Goal: Contribute content

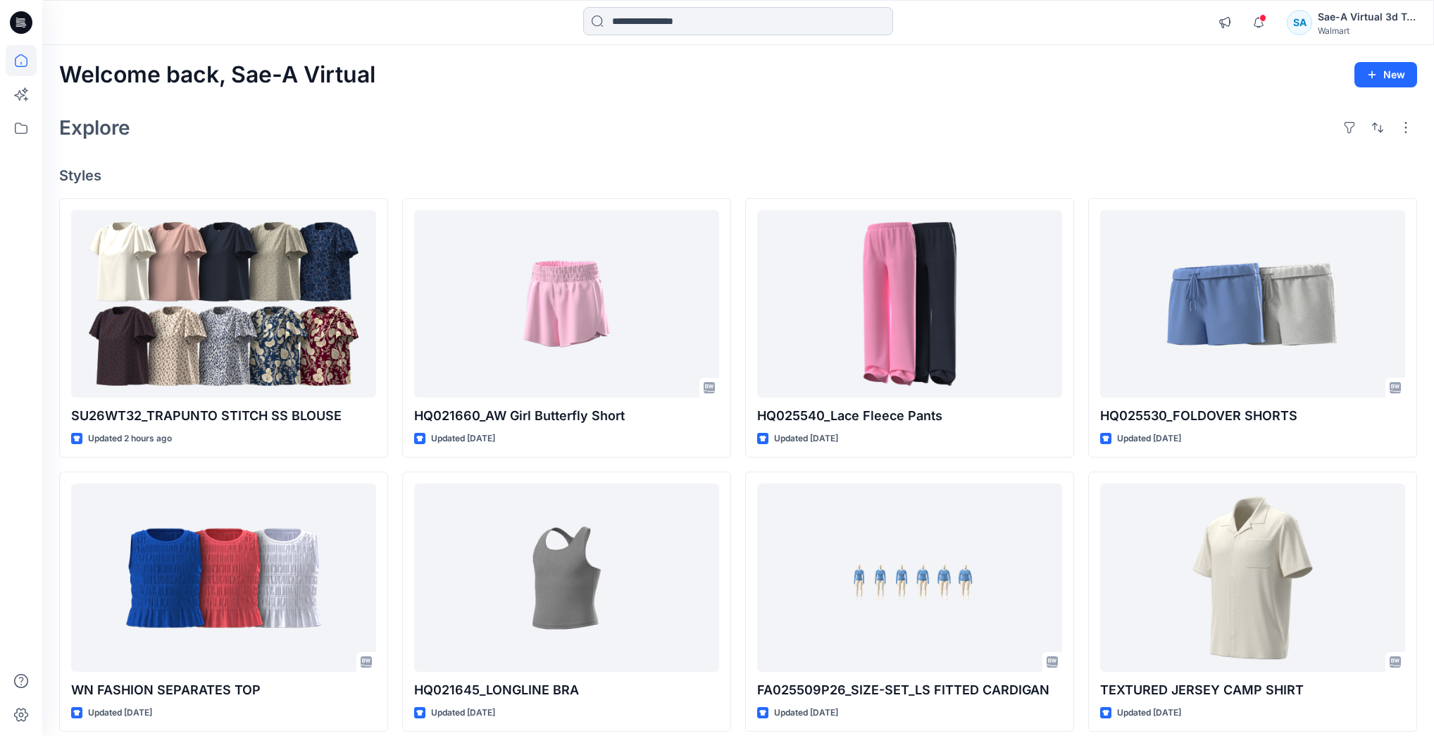
click at [841, 16] on input at bounding box center [738, 21] width 310 height 28
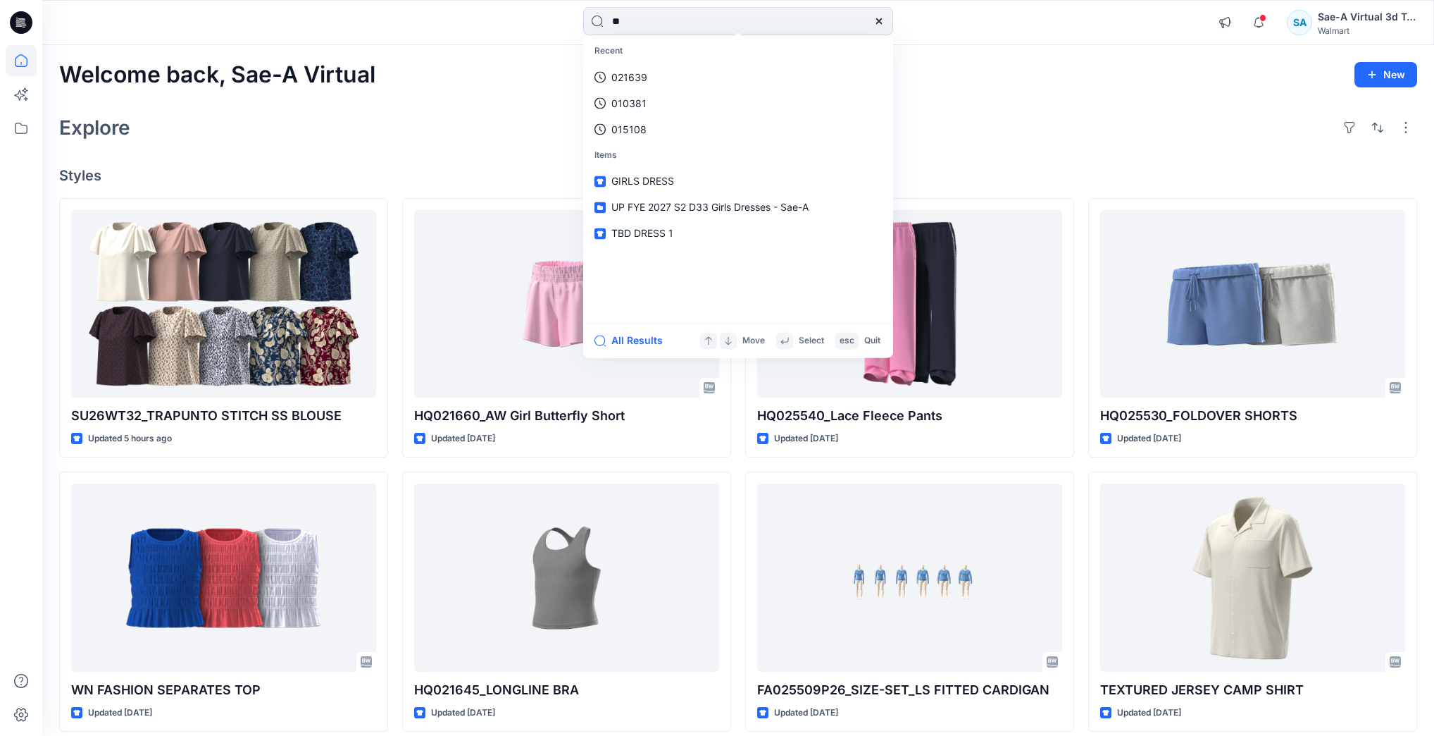
type input "*"
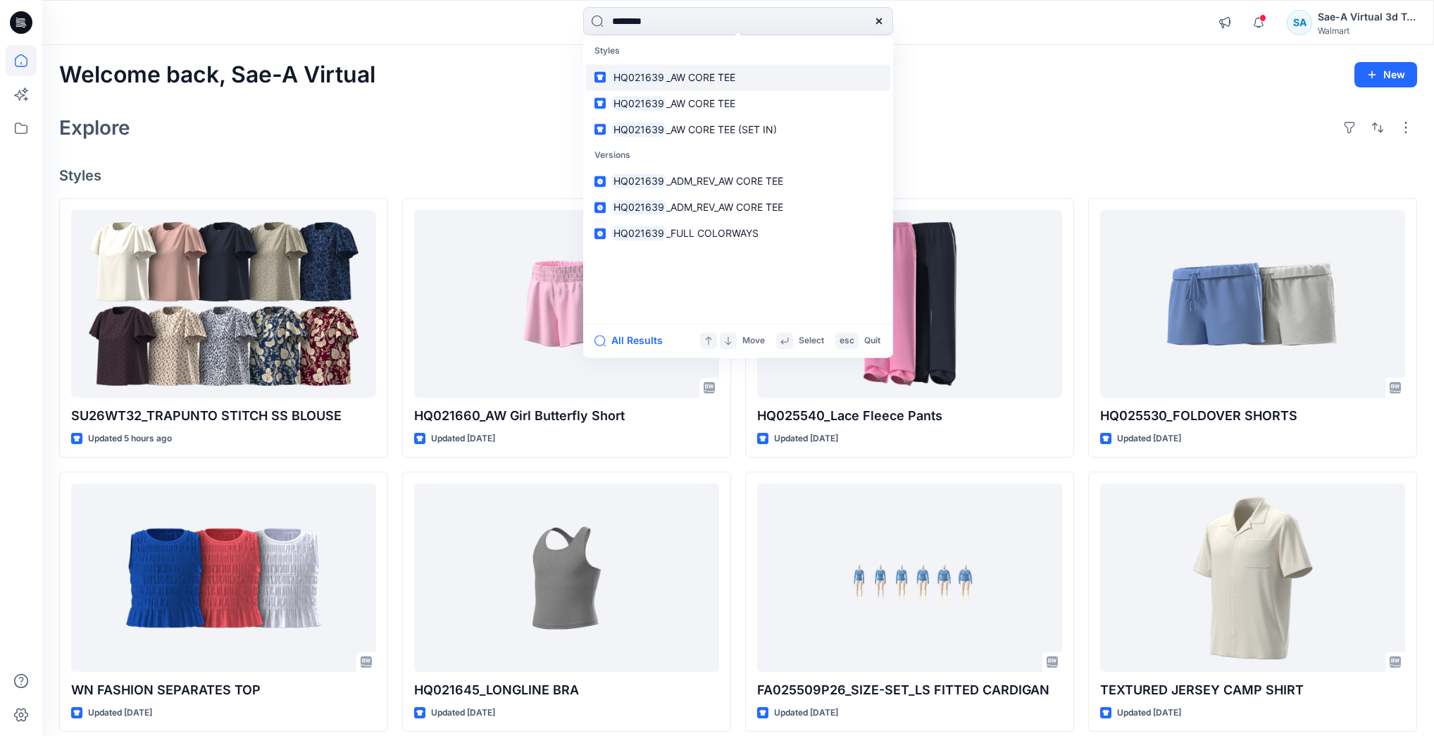
type input "********"
click at [771, 73] on link "HQ021639 _AW CORE TEE" at bounding box center [738, 77] width 304 height 26
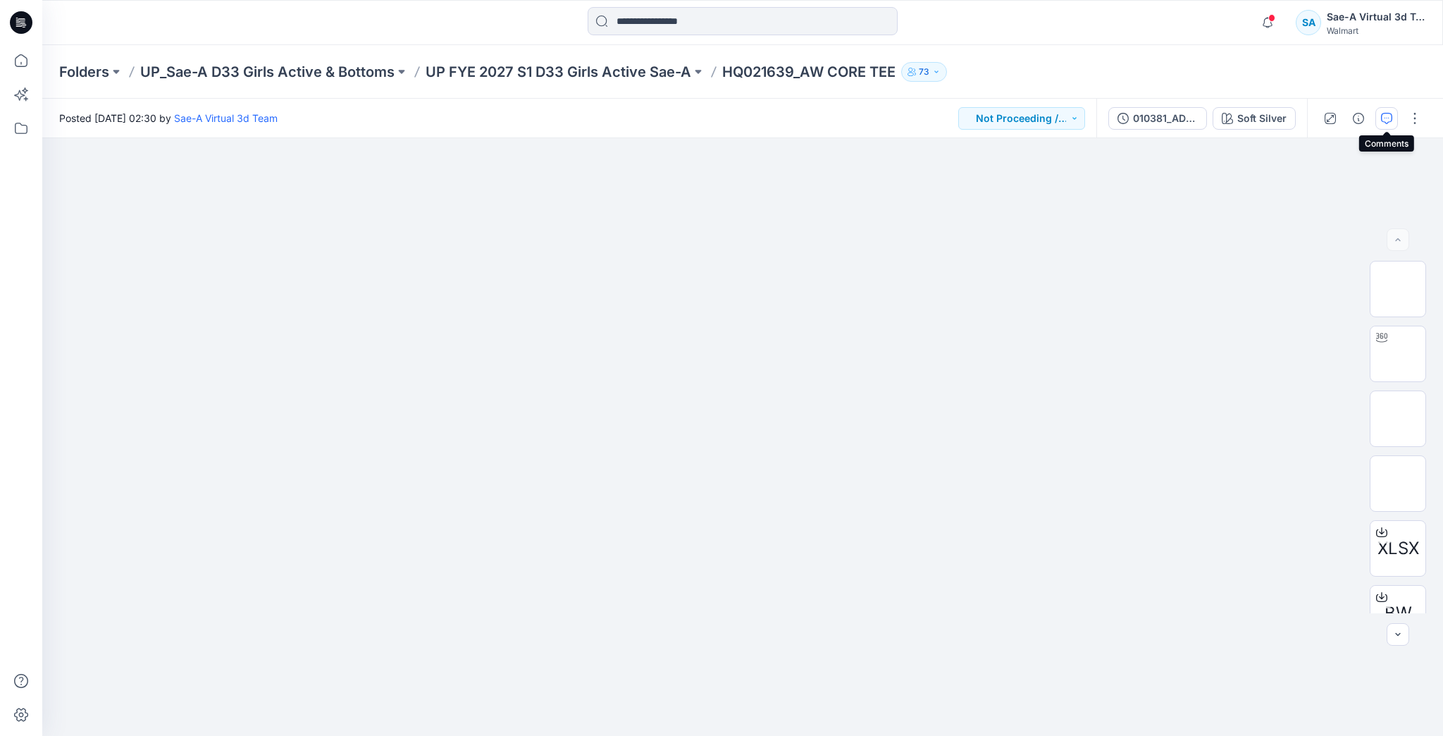
click at [1381, 123] on icon "button" at bounding box center [1386, 118] width 11 height 11
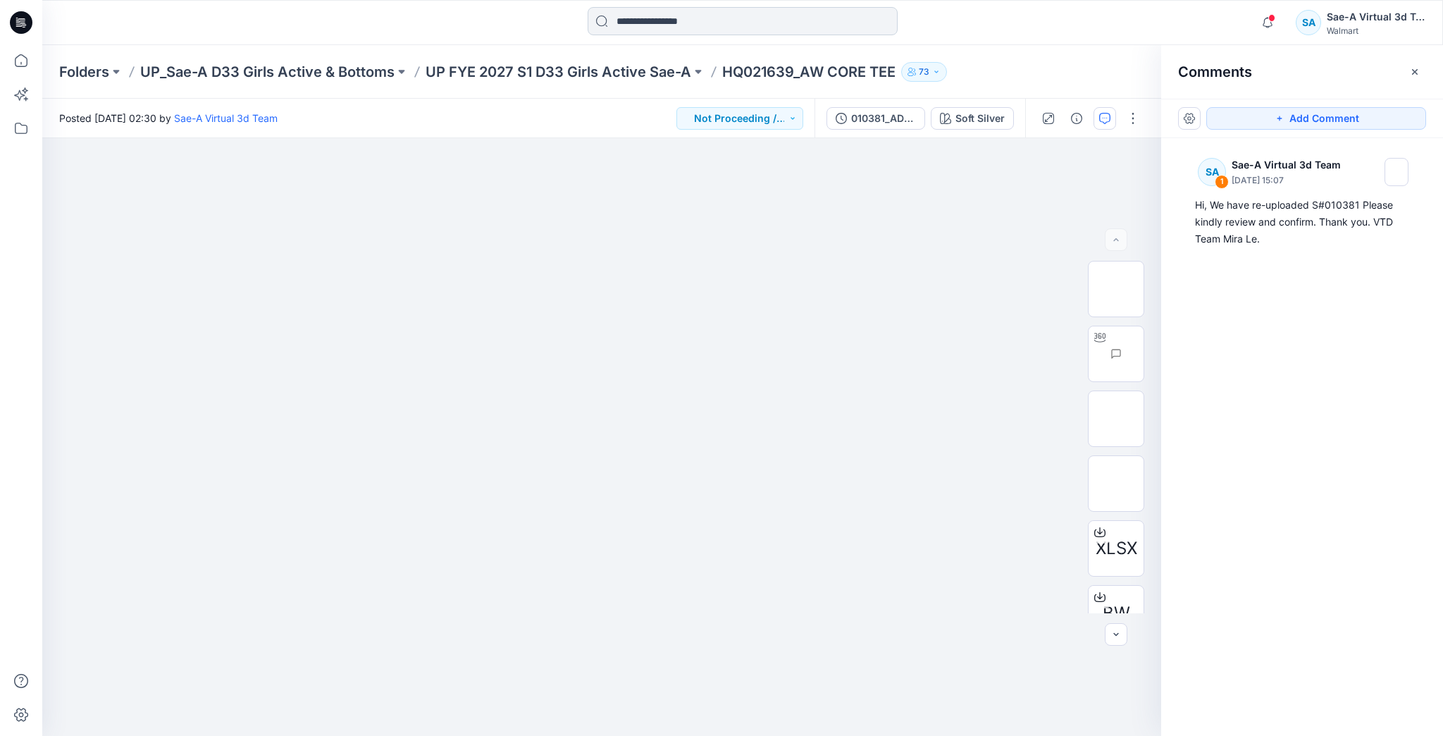
click at [647, 25] on input at bounding box center [743, 21] width 310 height 28
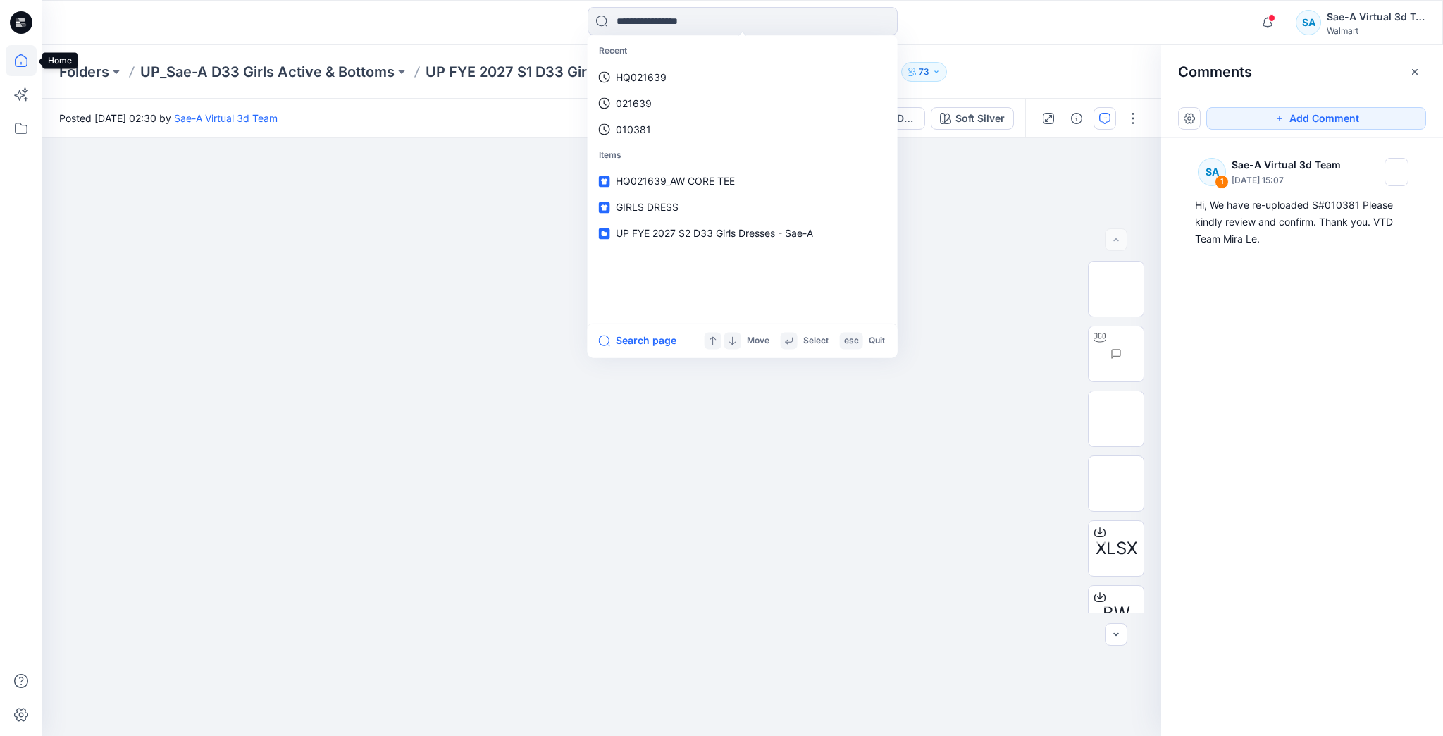
click at [13, 56] on icon at bounding box center [21, 60] width 31 height 31
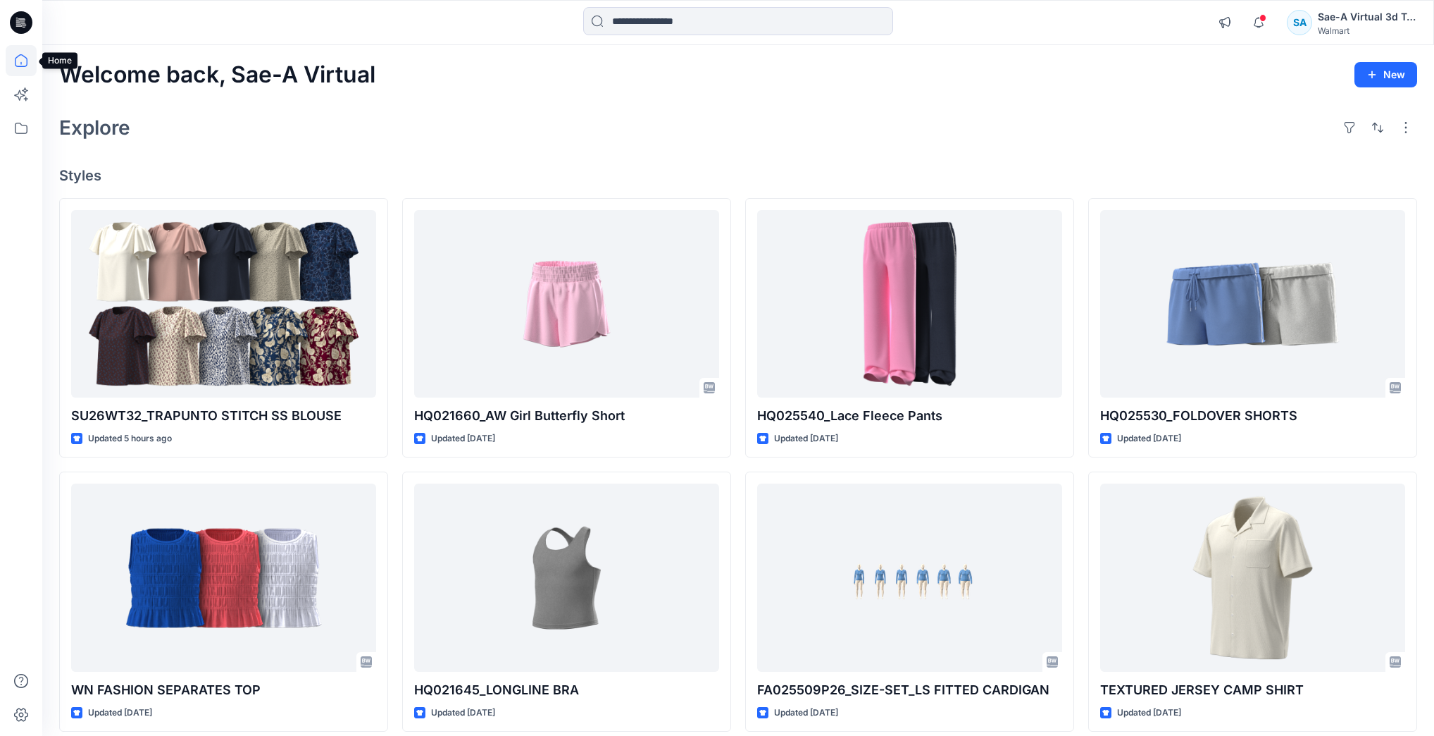
click at [27, 58] on icon at bounding box center [21, 60] width 31 height 31
click at [13, 63] on icon at bounding box center [21, 60] width 31 height 31
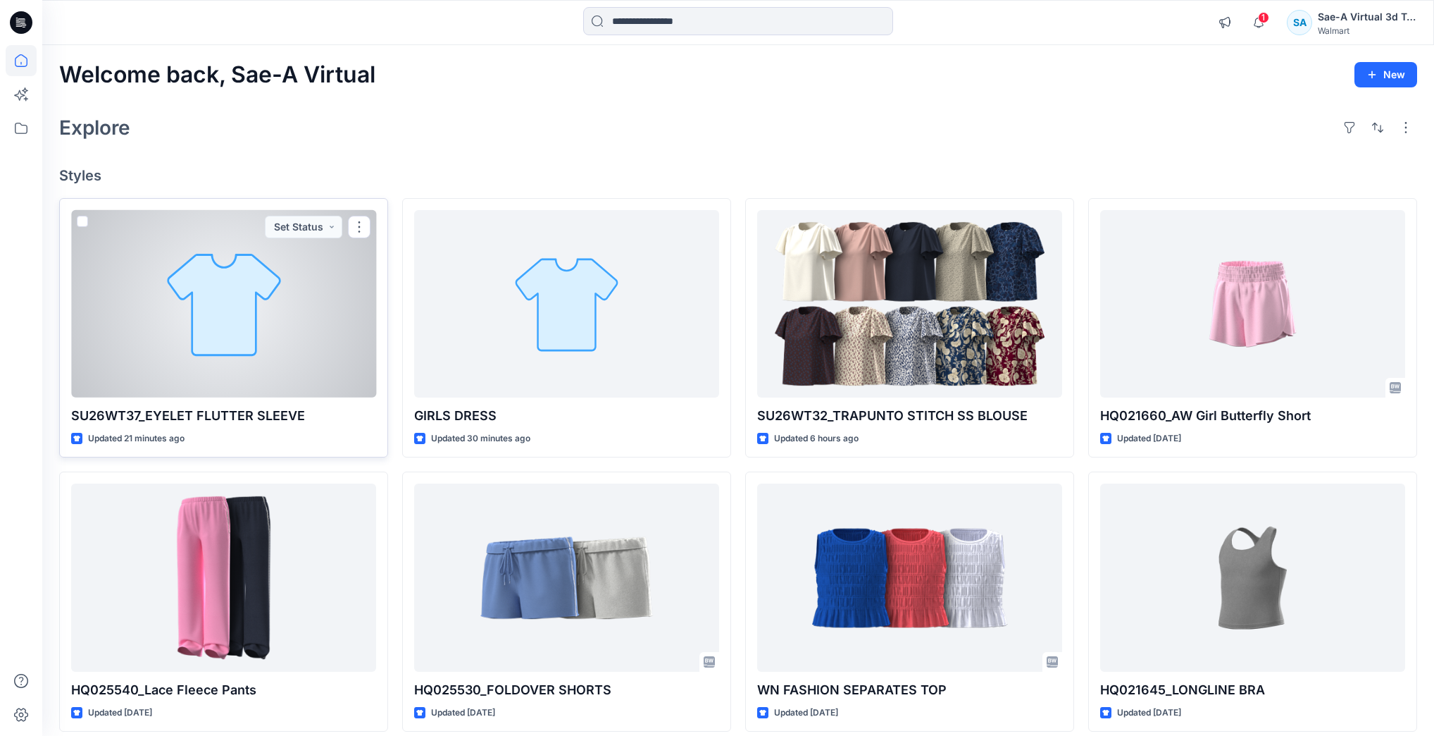
click at [240, 321] on div at bounding box center [223, 303] width 305 height 187
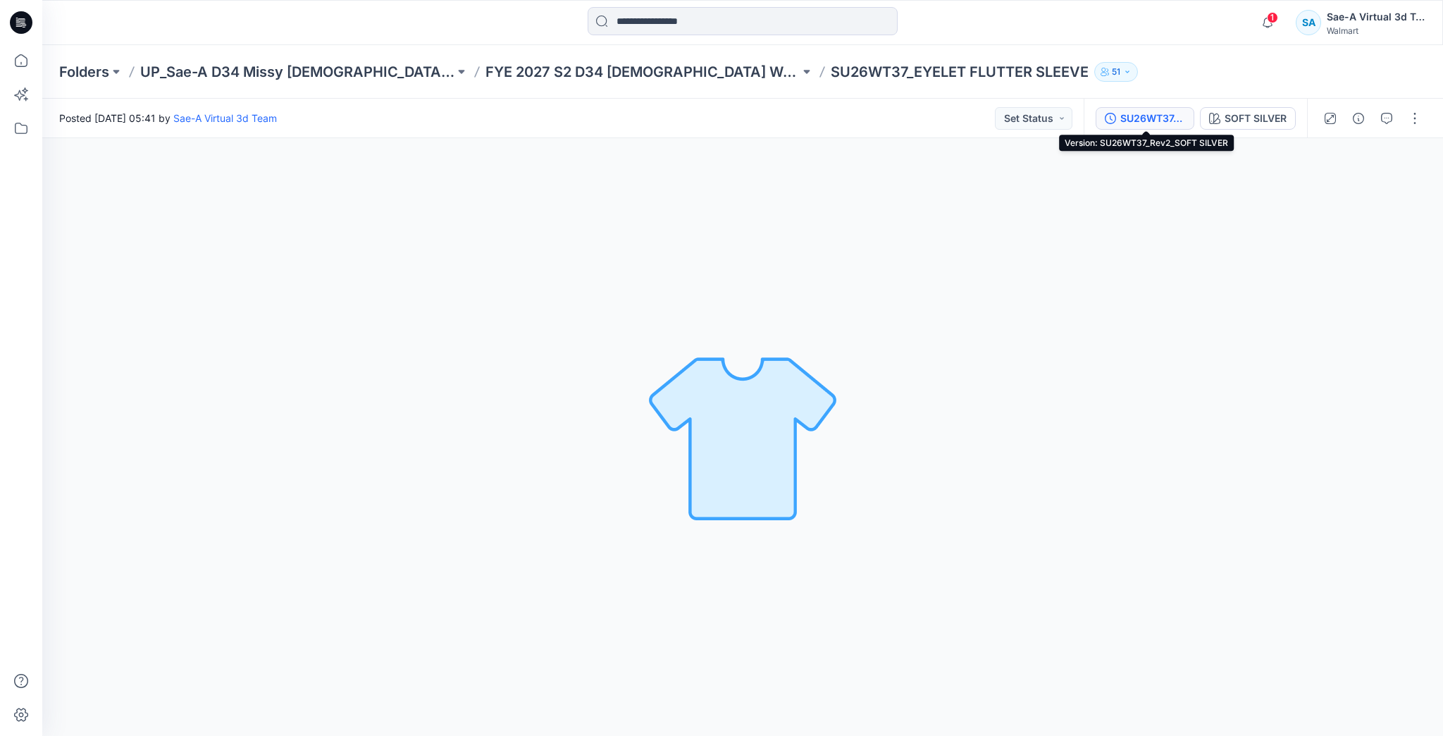
click at [1170, 116] on div "SU26WT37_Rev2_SOFT SILVER" at bounding box center [1152, 119] width 65 height 16
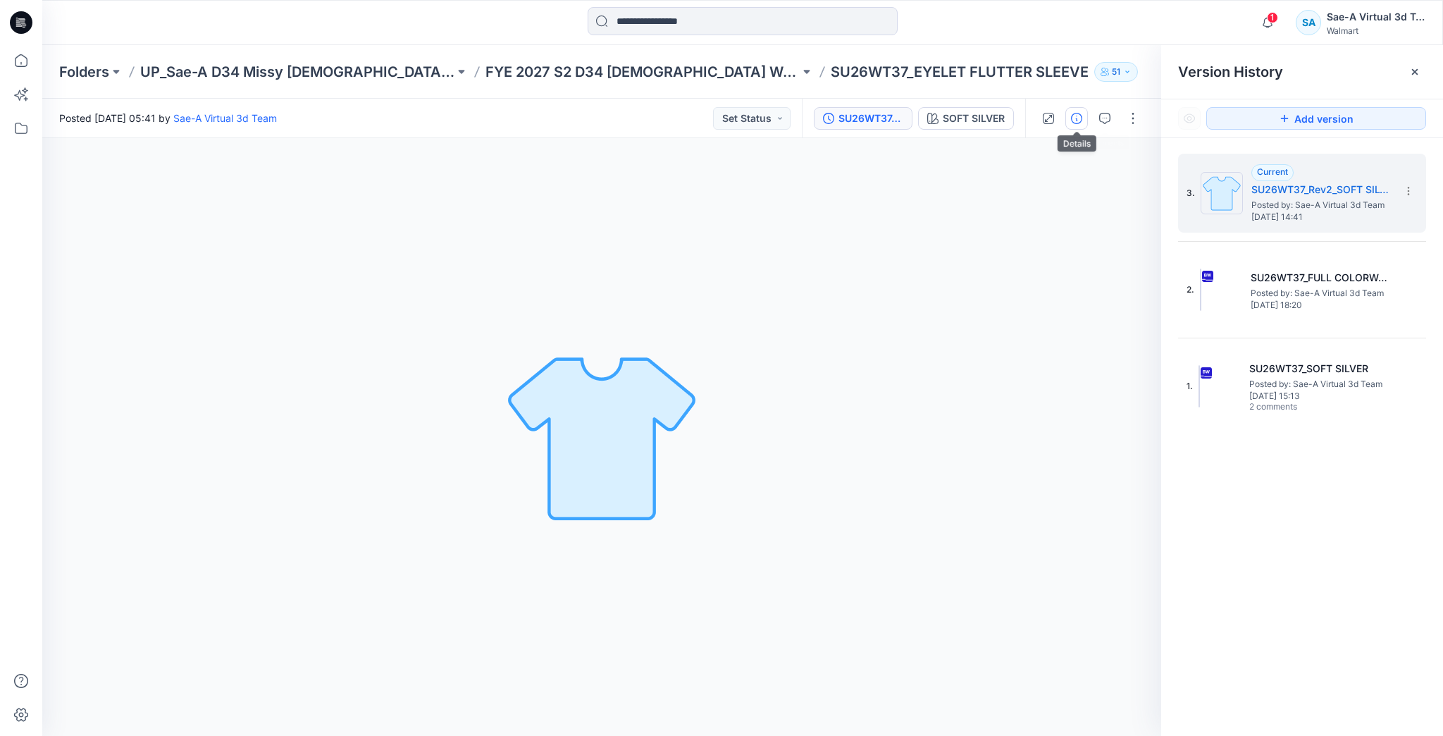
click at [1084, 116] on button "button" at bounding box center [1076, 118] width 23 height 23
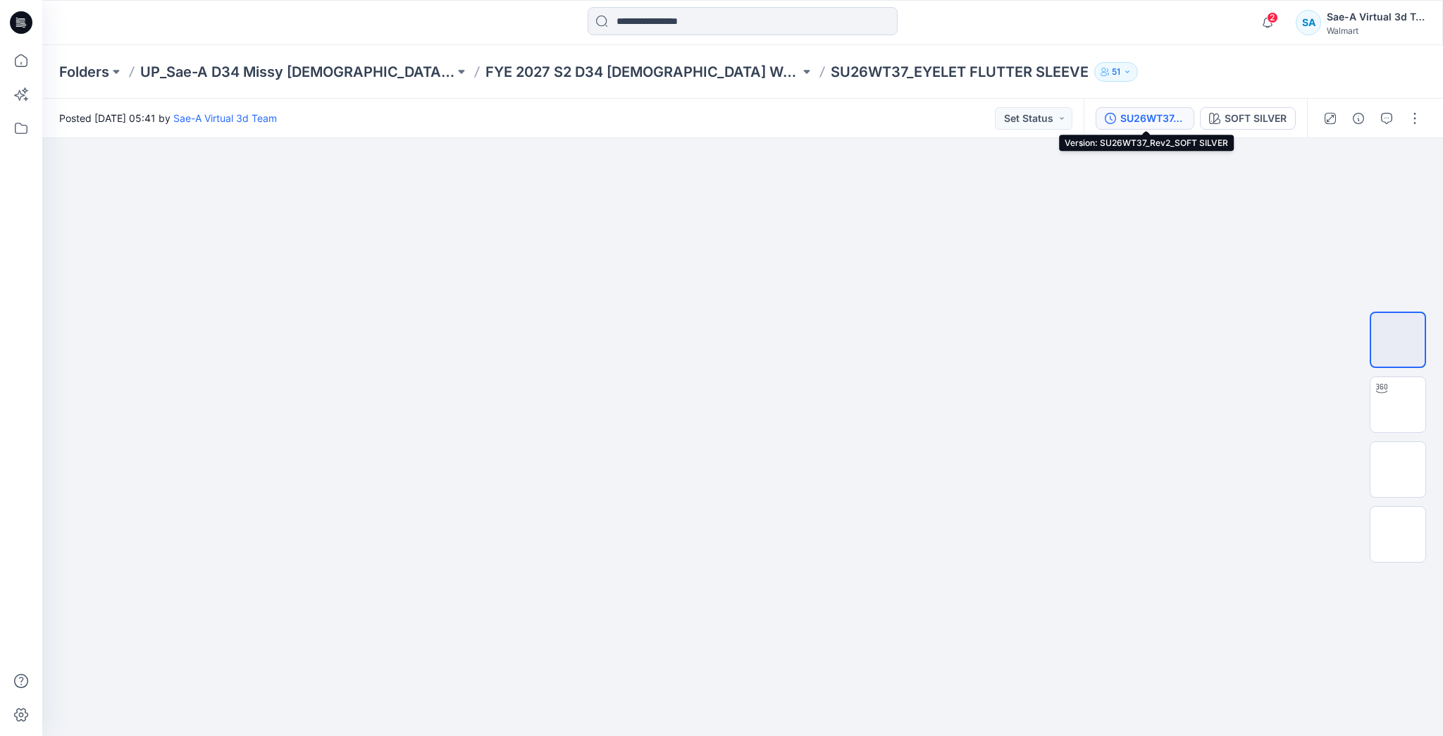
click at [1117, 113] on button "SU26WT37_Rev2_SOFT SILVER" at bounding box center [1145, 118] width 99 height 23
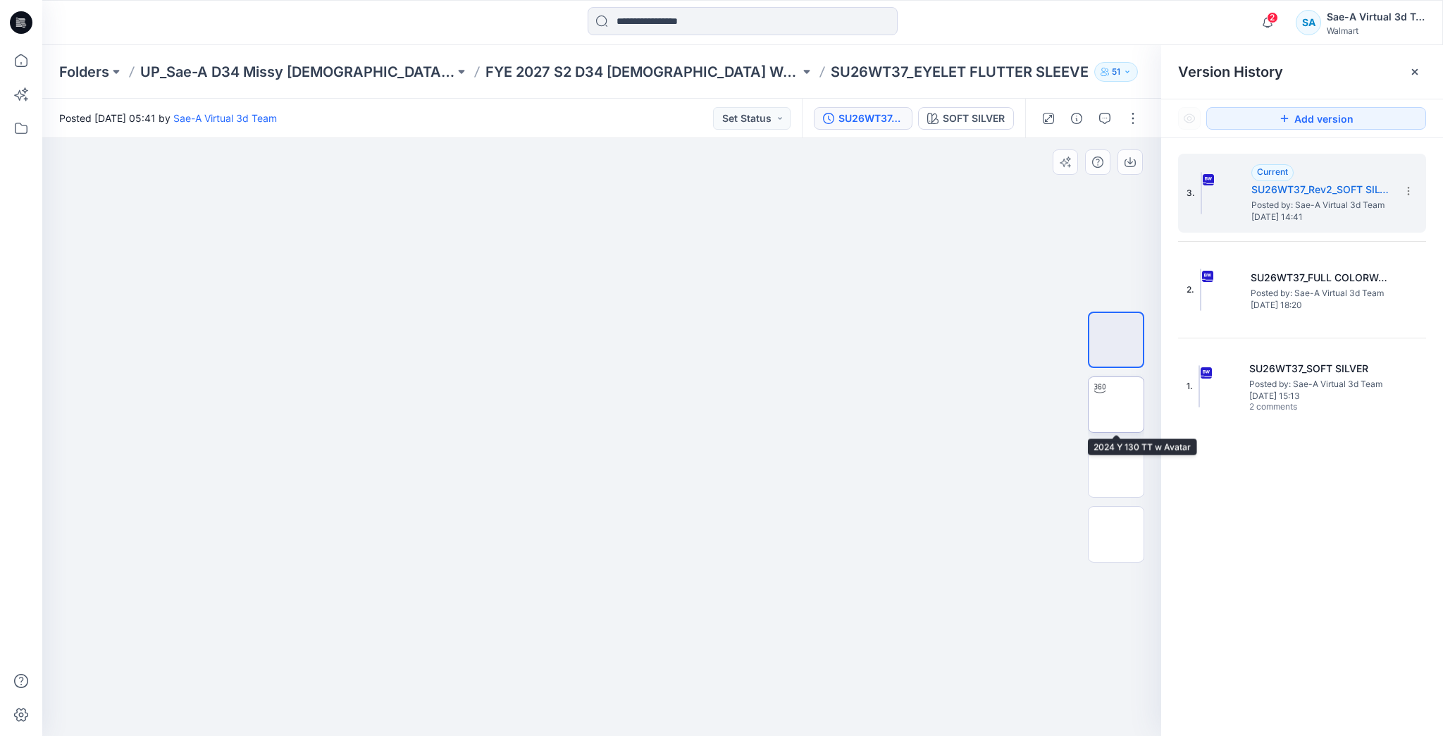
click at [1116, 404] on img at bounding box center [1116, 404] width 0 height 0
drag, startPoint x: 800, startPoint y: 685, endPoint x: 812, endPoint y: 657, distance: 29.7
click at [812, 657] on div at bounding box center [601, 436] width 1119 height 597
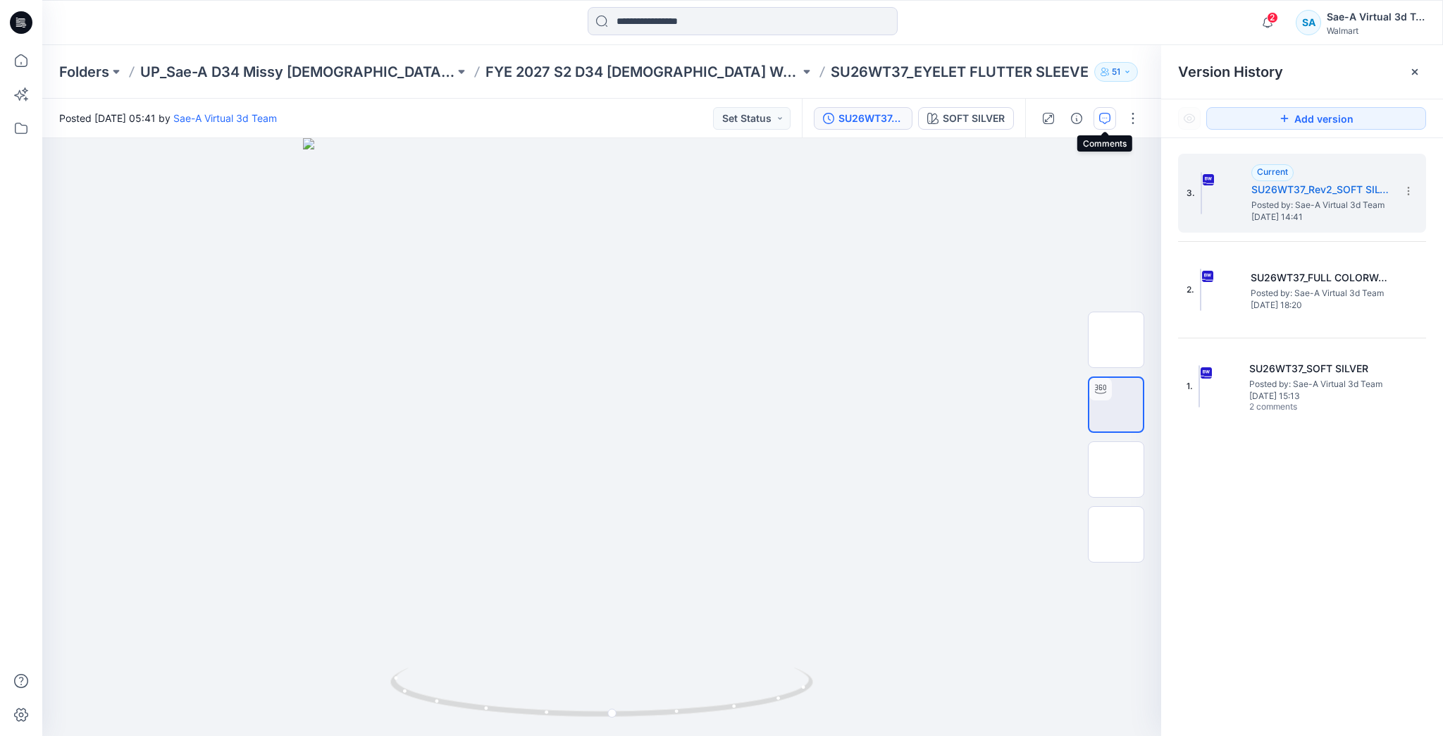
click at [1097, 118] on button "button" at bounding box center [1104, 118] width 23 height 23
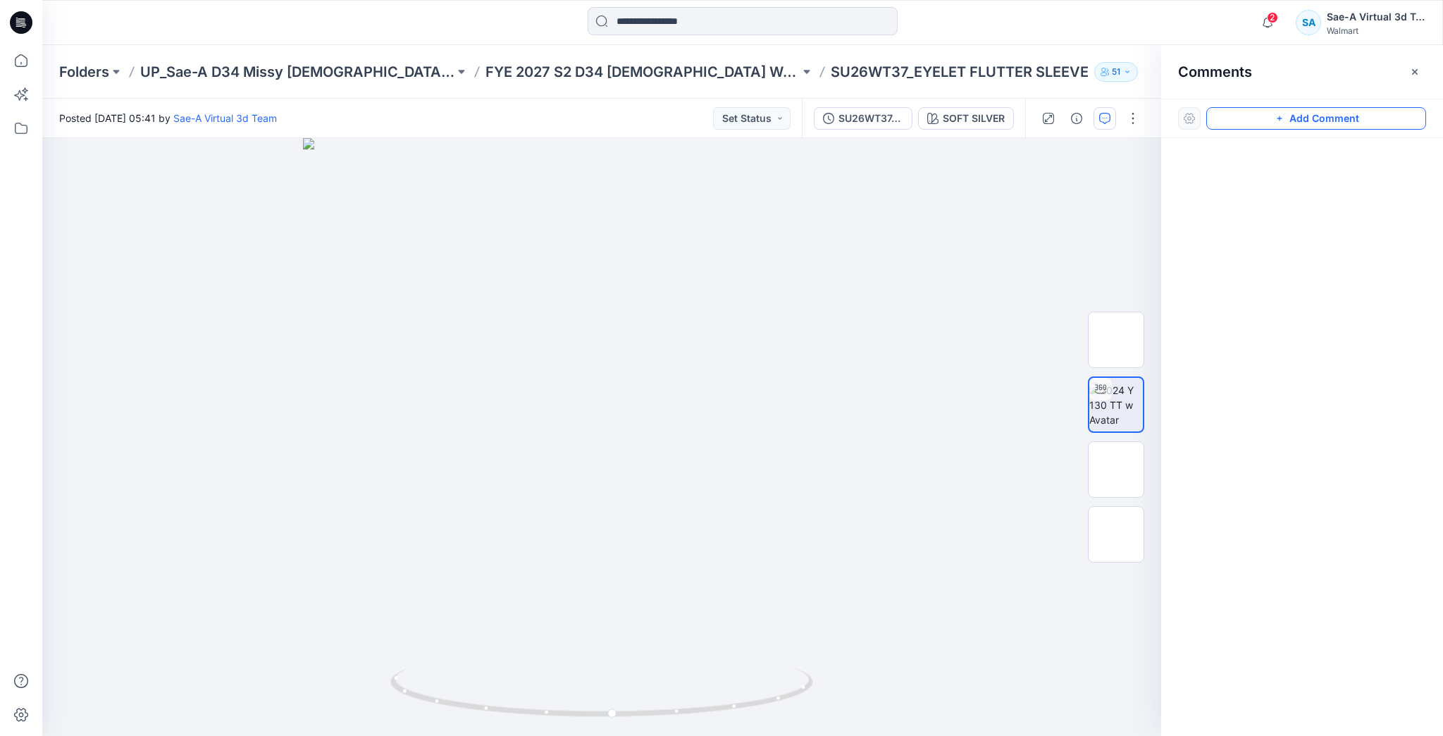
click at [1287, 121] on button "Add Comment" at bounding box center [1316, 118] width 220 height 23
click at [159, 304] on div "1" at bounding box center [601, 436] width 1119 height 597
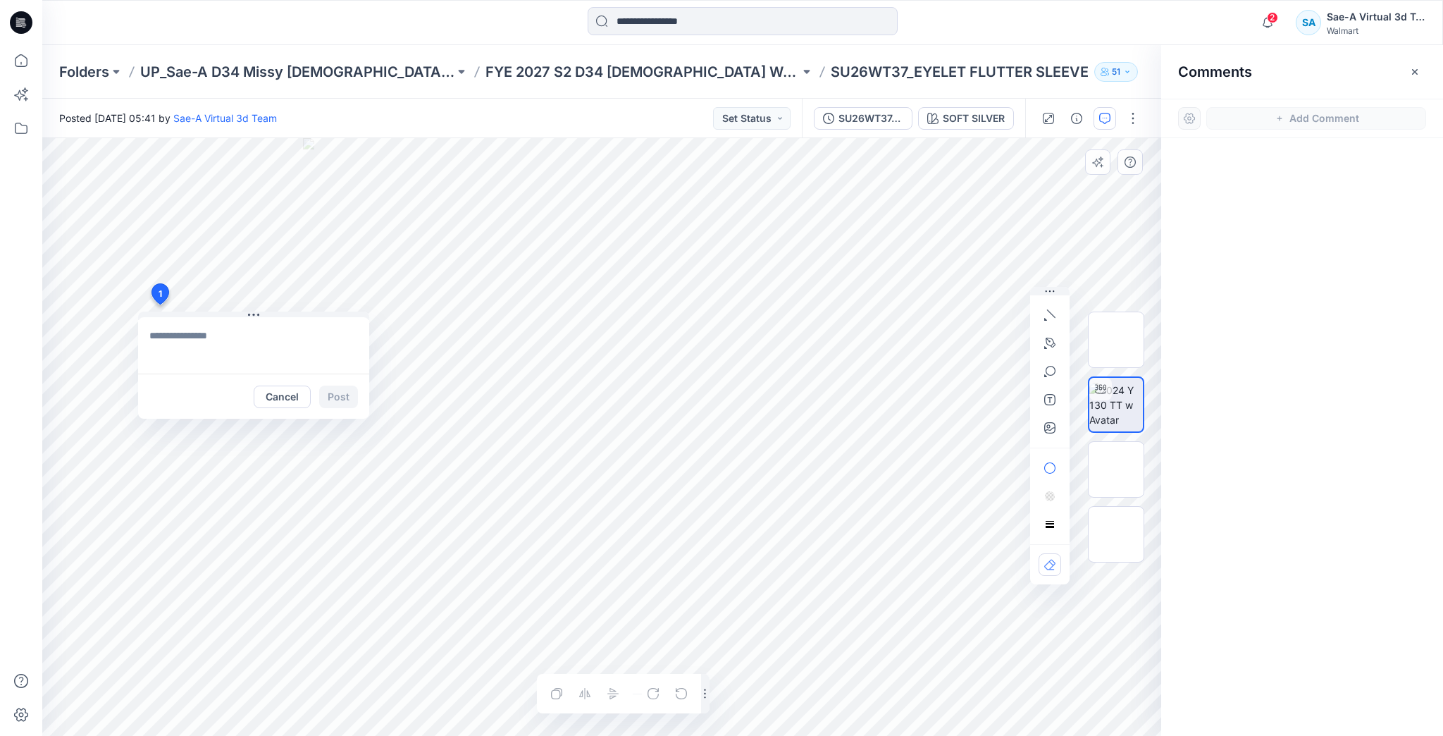
type textarea "*"
click at [154, 361] on textarea "**********" at bounding box center [253, 345] width 231 height 56
click at [151, 361] on textarea "**********" at bounding box center [253, 345] width 231 height 56
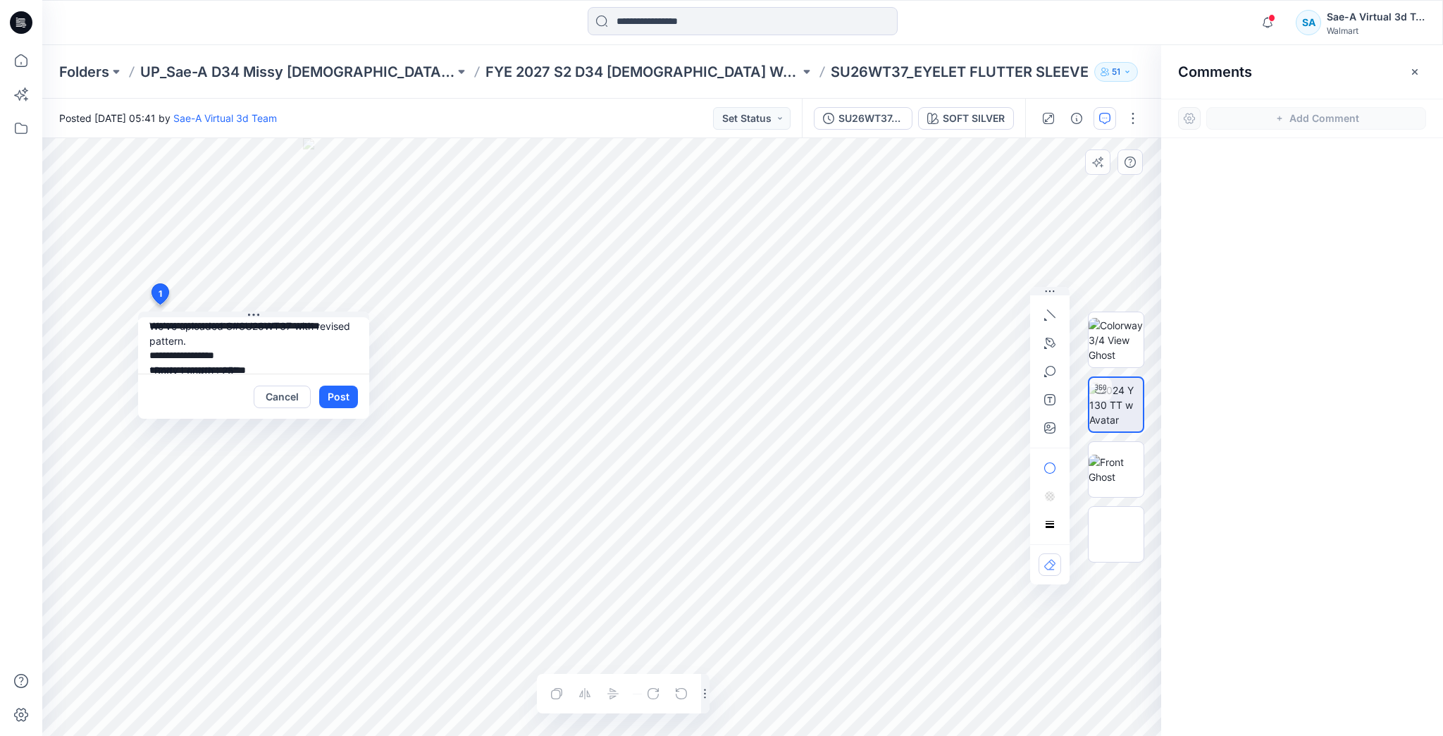
scroll to position [0, 0]
type textarea "**********"
click at [340, 394] on button "Post" at bounding box center [338, 396] width 39 height 23
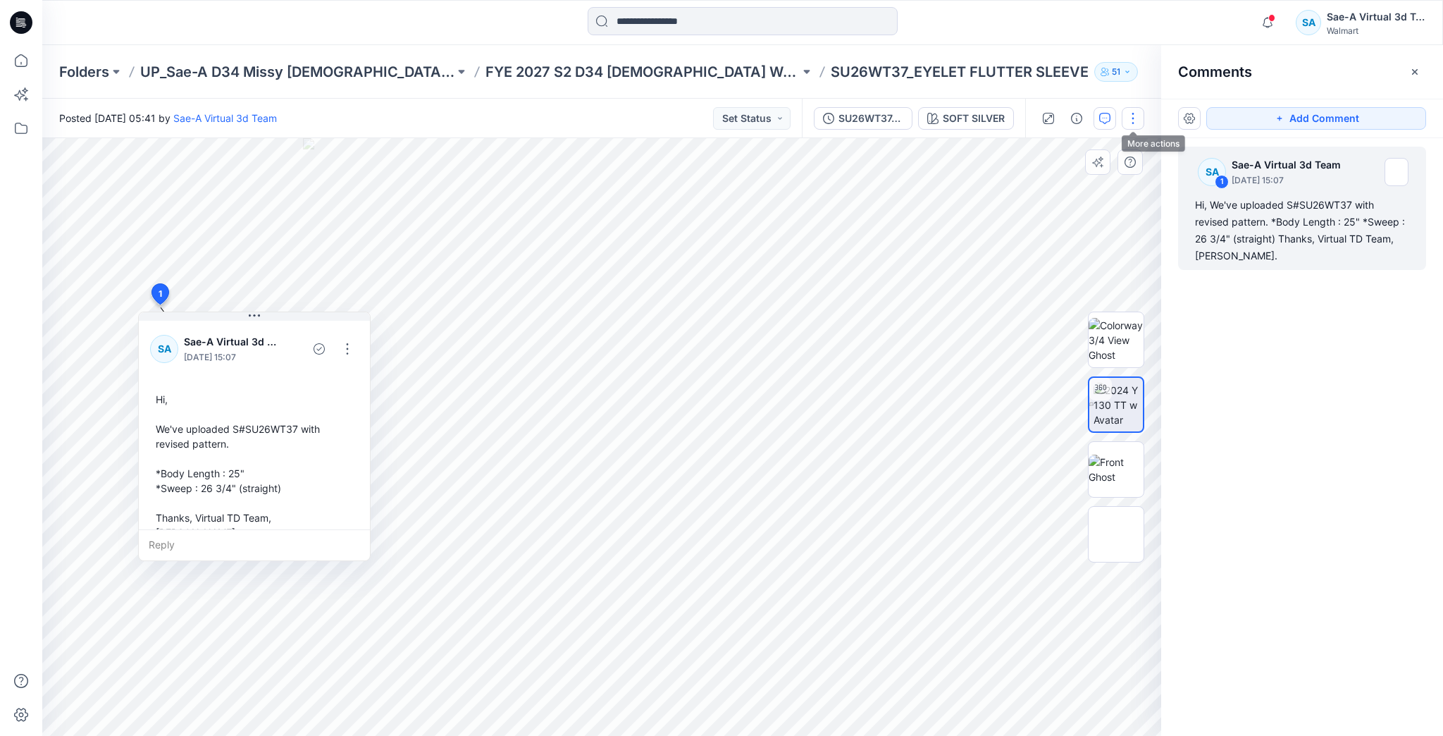
click at [1135, 116] on button "button" at bounding box center [1133, 118] width 23 height 23
click at [1082, 185] on button "Edit" at bounding box center [1074, 191] width 130 height 26
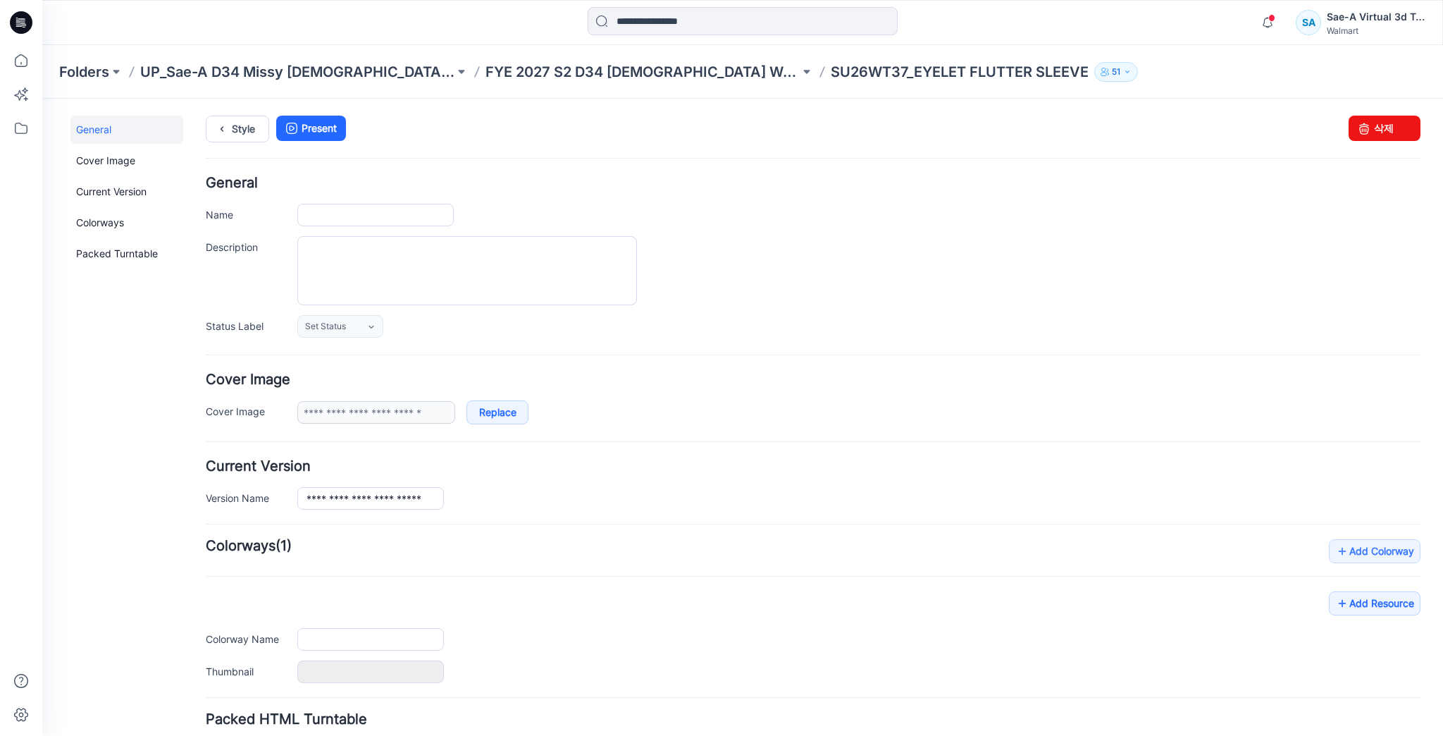
type input "**********"
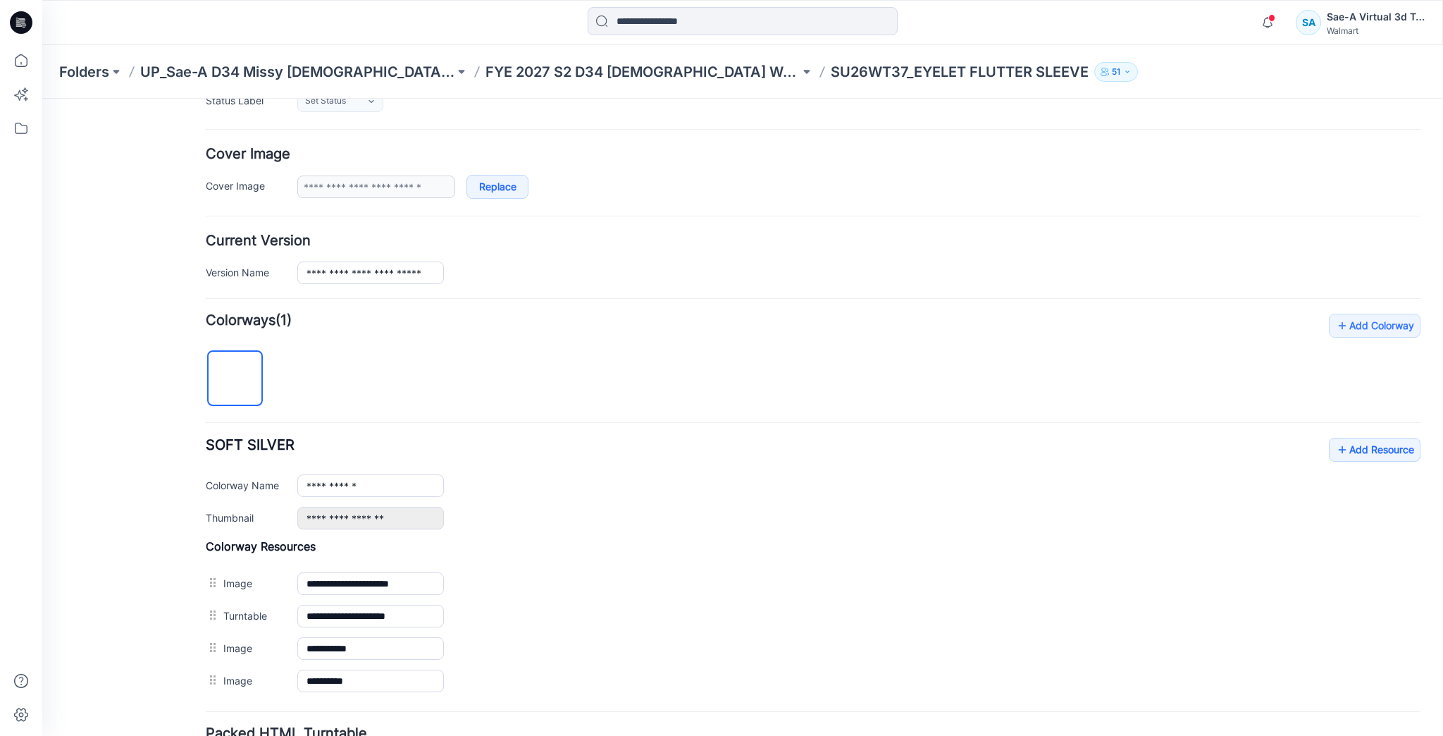
scroll to position [344, 0]
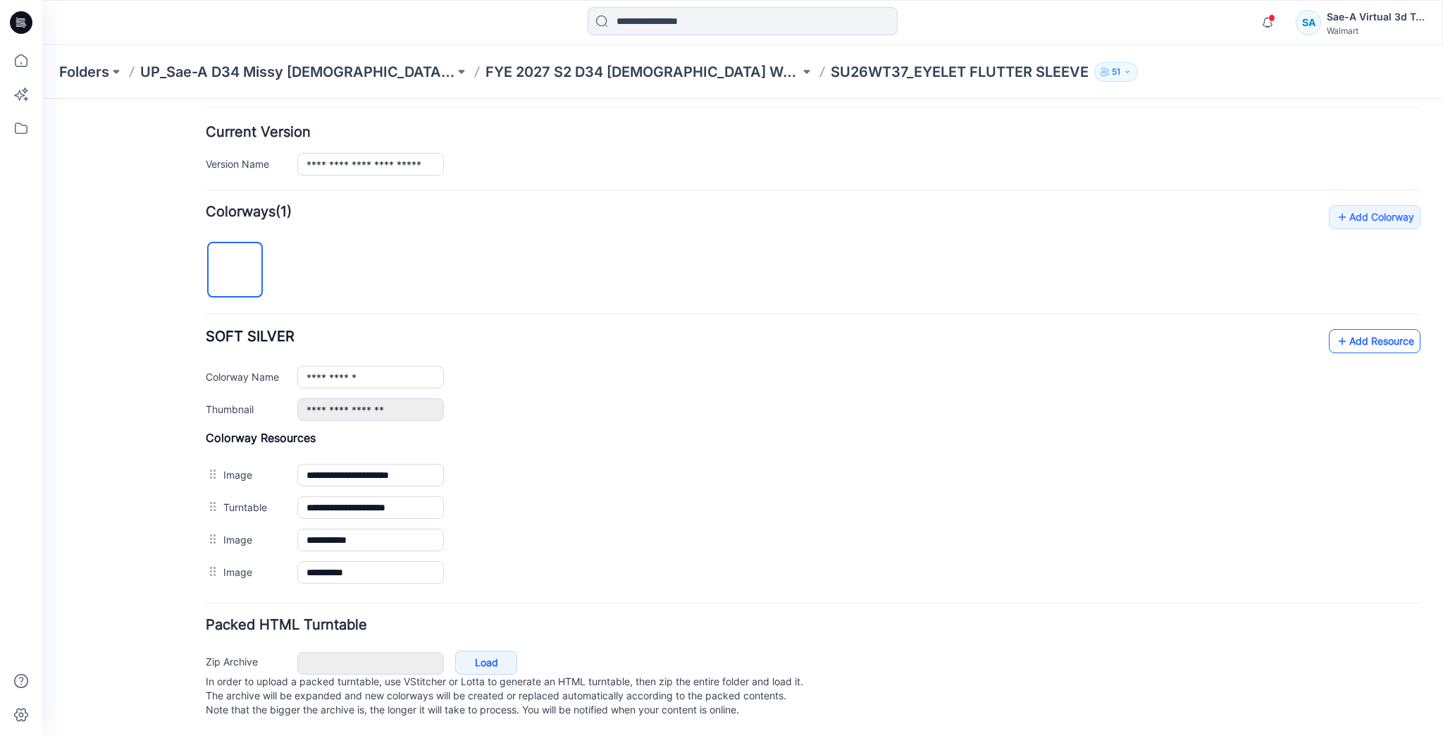
click at [1342, 329] on link "Add Resource" at bounding box center [1375, 341] width 92 height 24
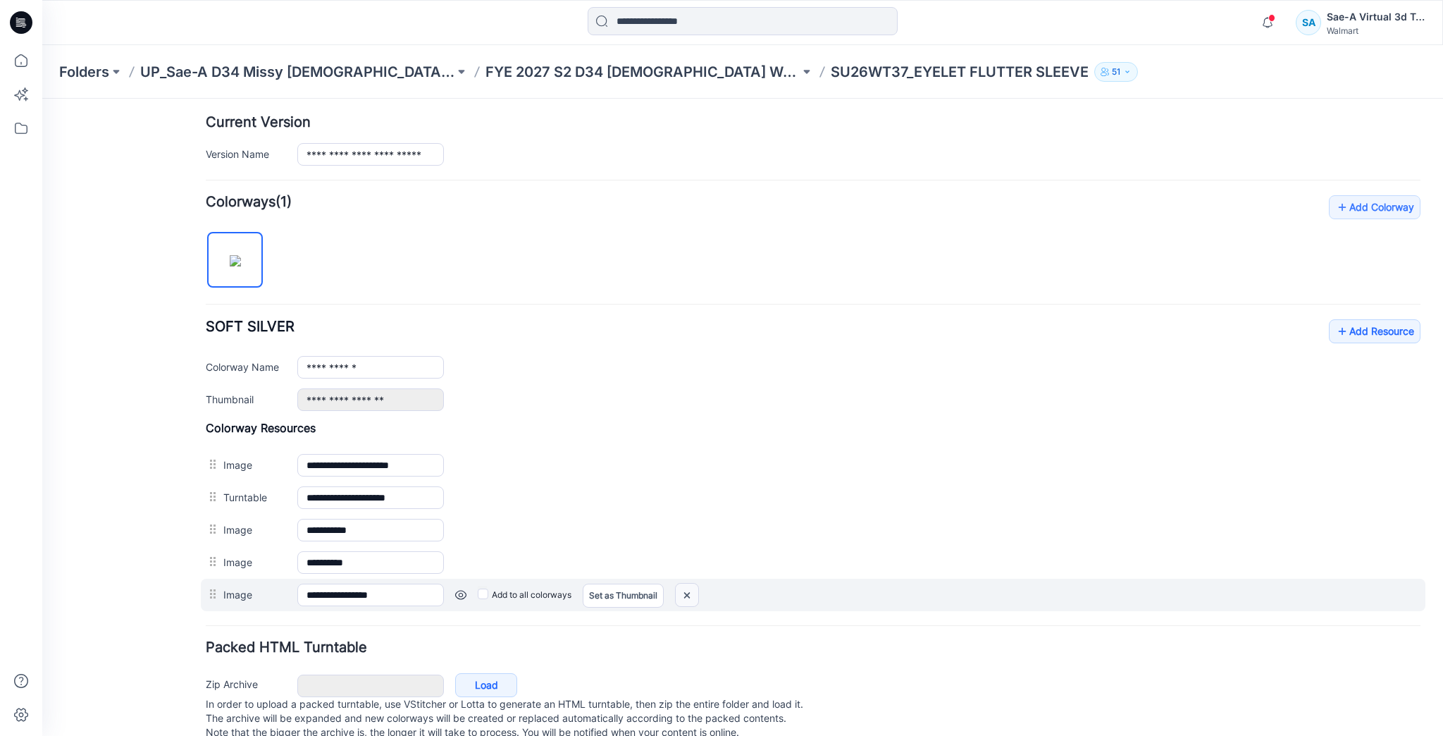
drag, startPoint x: 683, startPoint y: 592, endPoint x: 807, endPoint y: 161, distance: 448.5
click at [42, 99] on img at bounding box center [42, 99] width 0 height 0
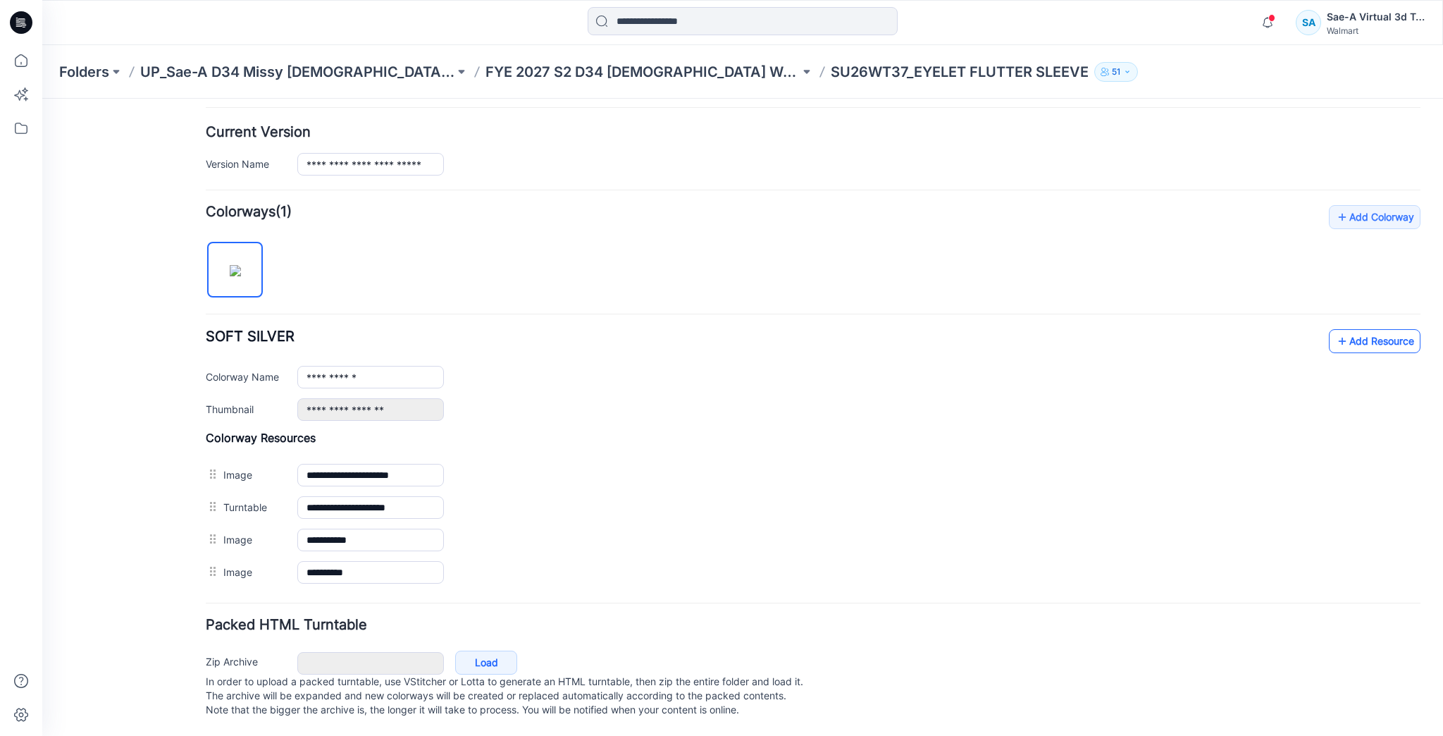
click at [1380, 329] on link "Add Resource" at bounding box center [1375, 341] width 92 height 24
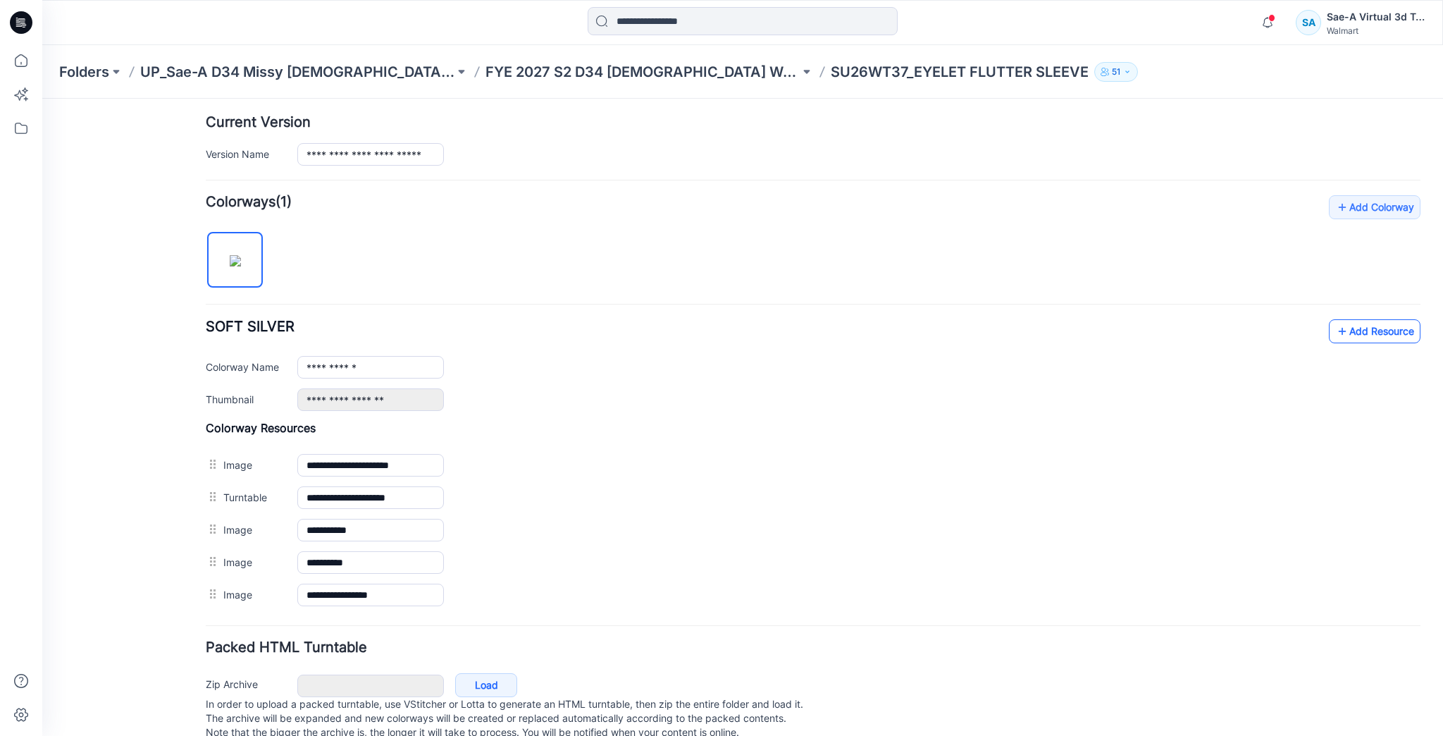
click at [1354, 321] on link "Add Resource" at bounding box center [1375, 331] width 92 height 24
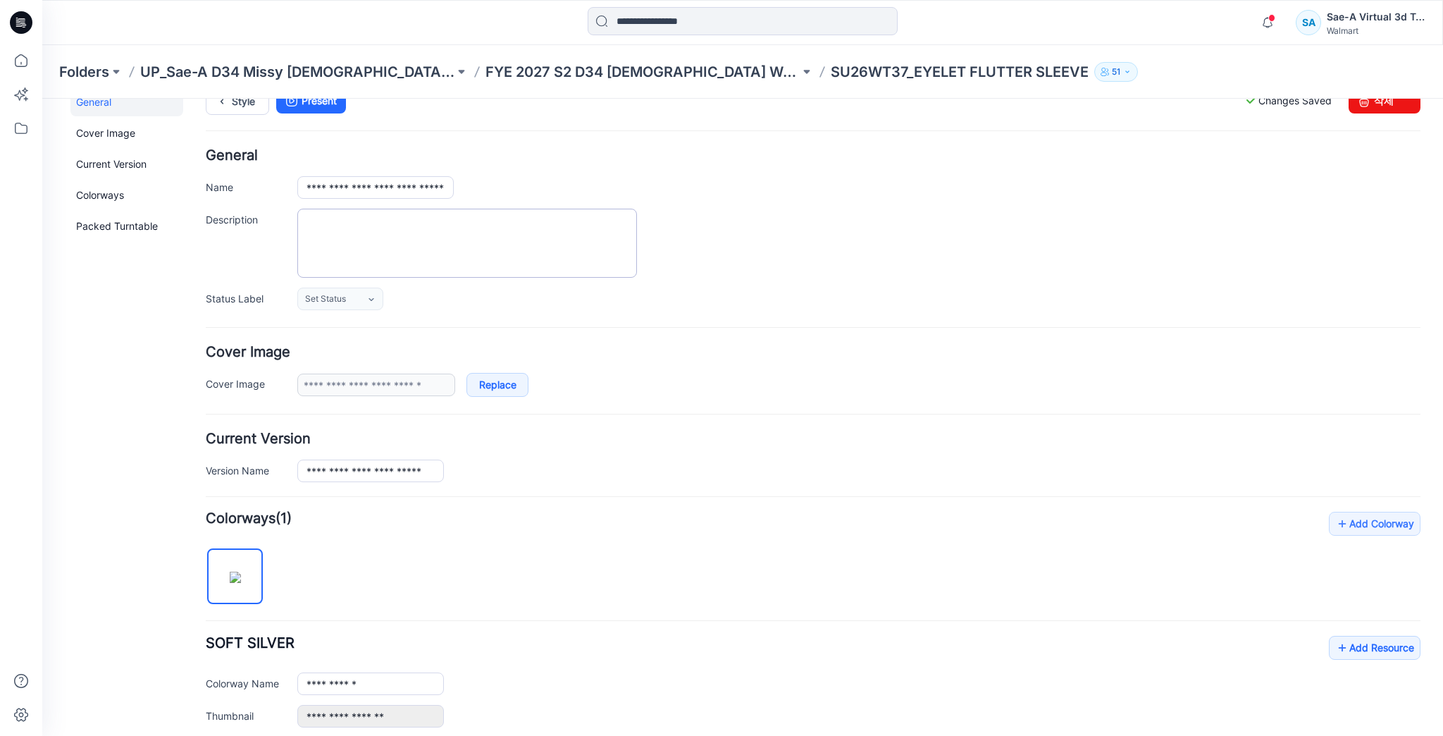
scroll to position [0, 0]
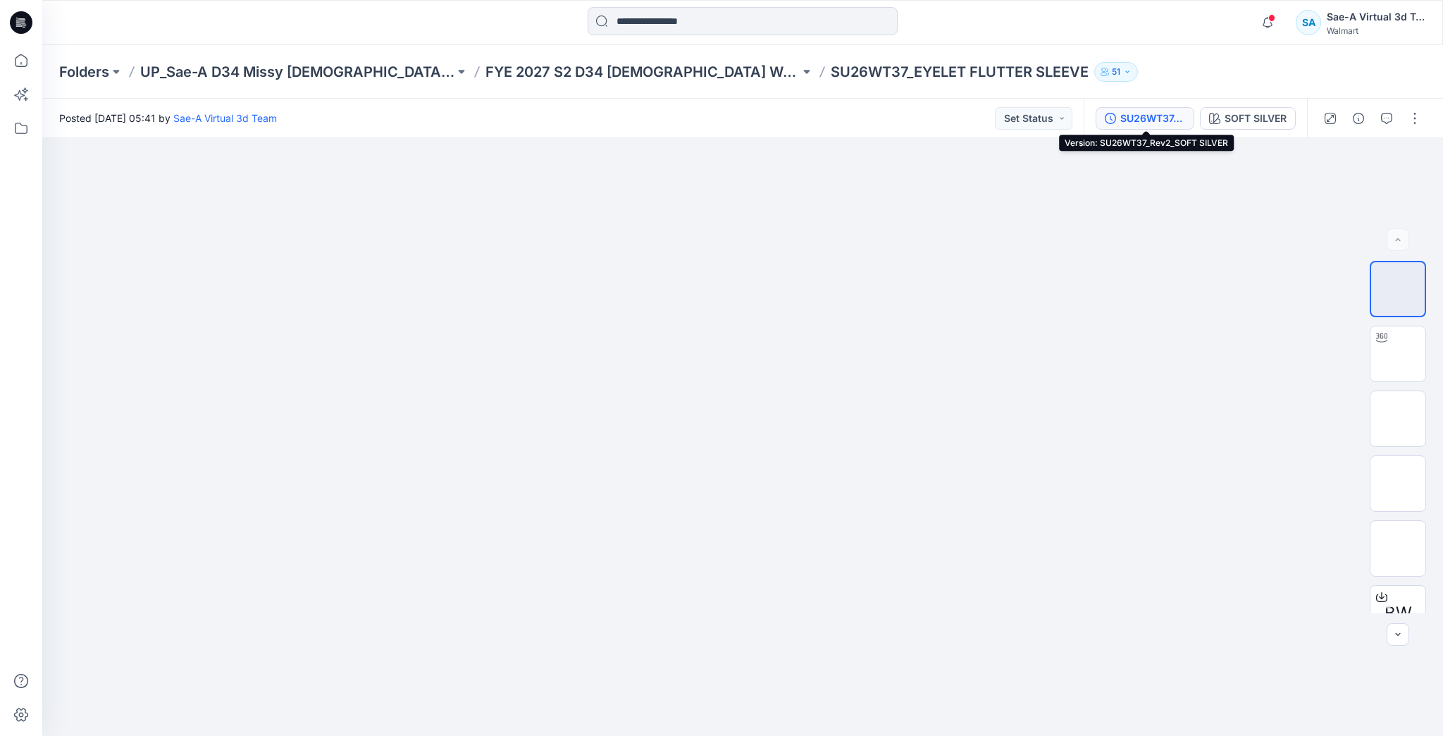
click at [1170, 116] on div "SU26WT37_Rev2_SOFT SILVER" at bounding box center [1152, 119] width 65 height 16
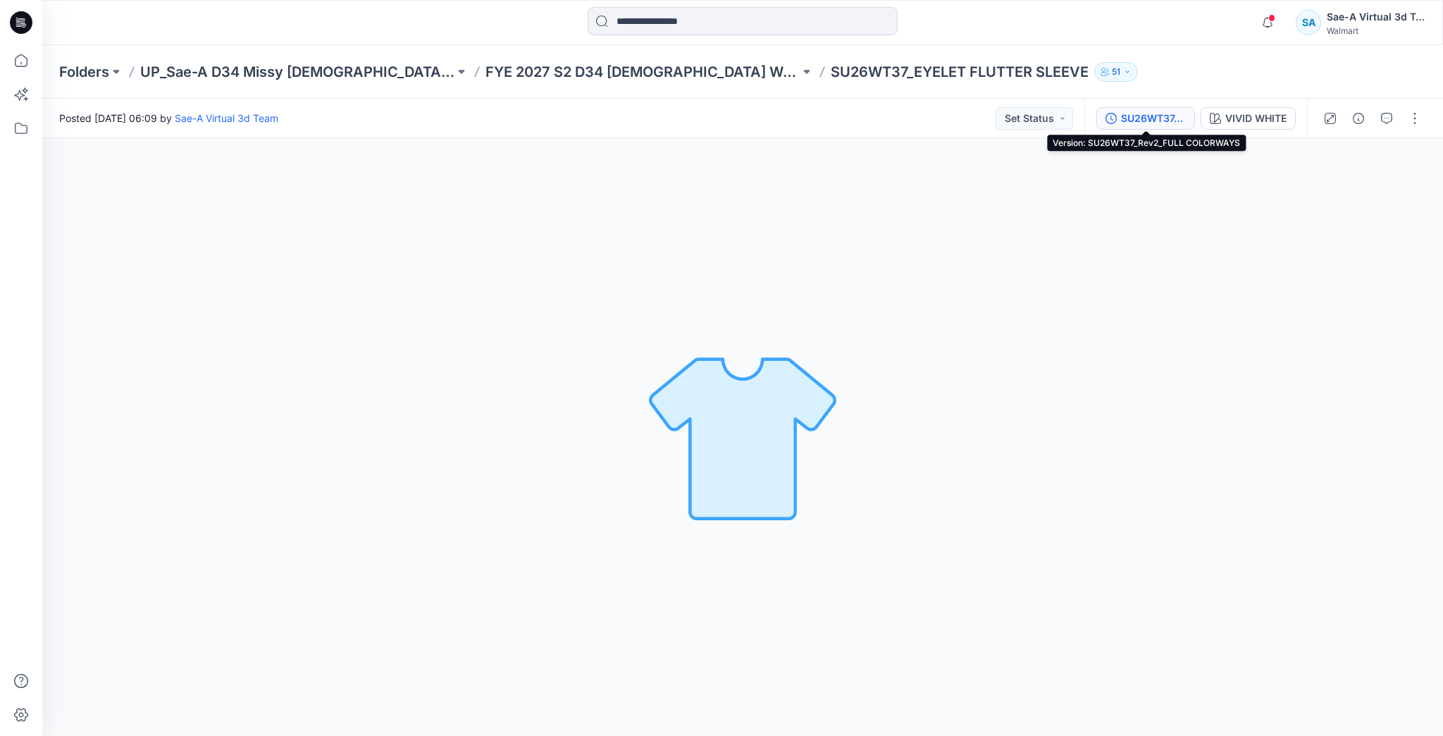
click at [1127, 121] on div "SU26WT37_Rev2_FULL COLORWAYS" at bounding box center [1153, 119] width 65 height 16
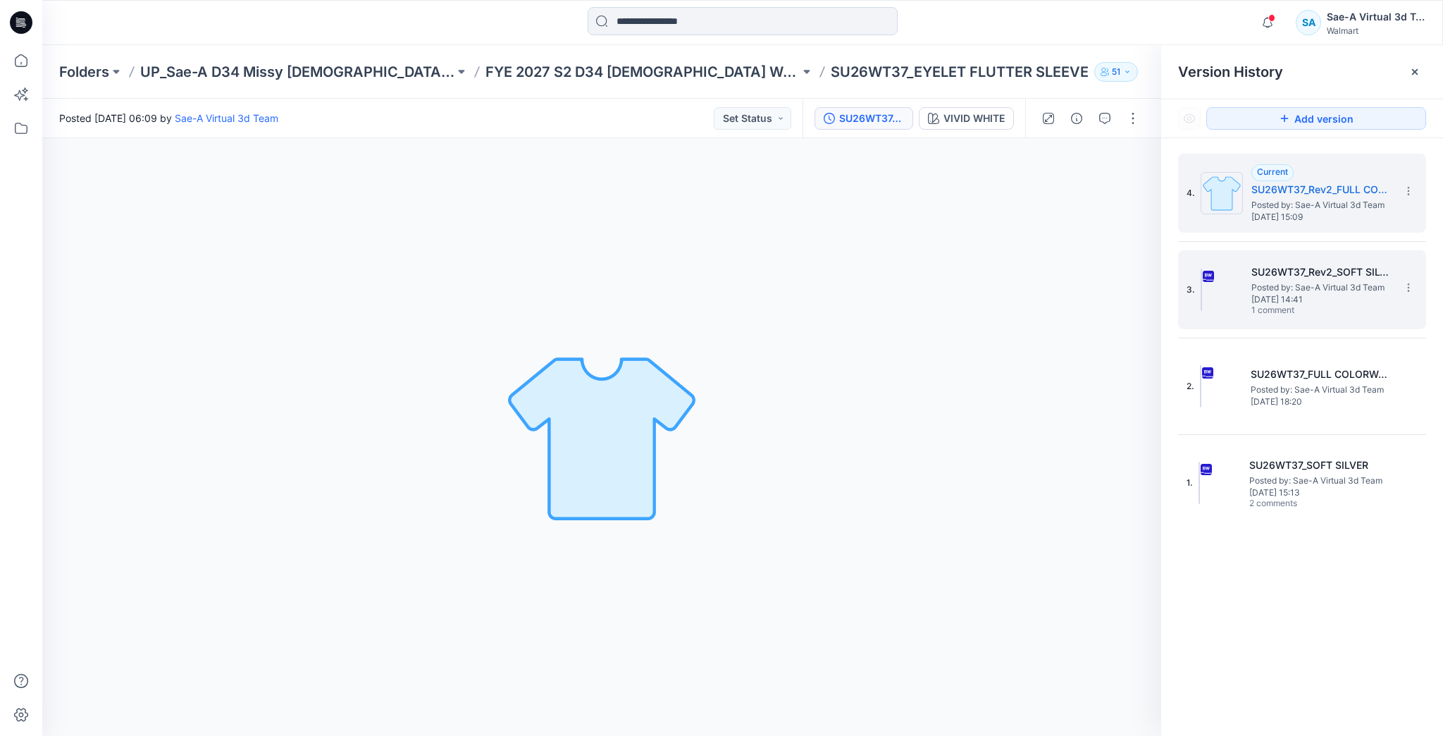
click at [1350, 298] on span "[DATE] 14:41" at bounding box center [1321, 300] width 141 height 10
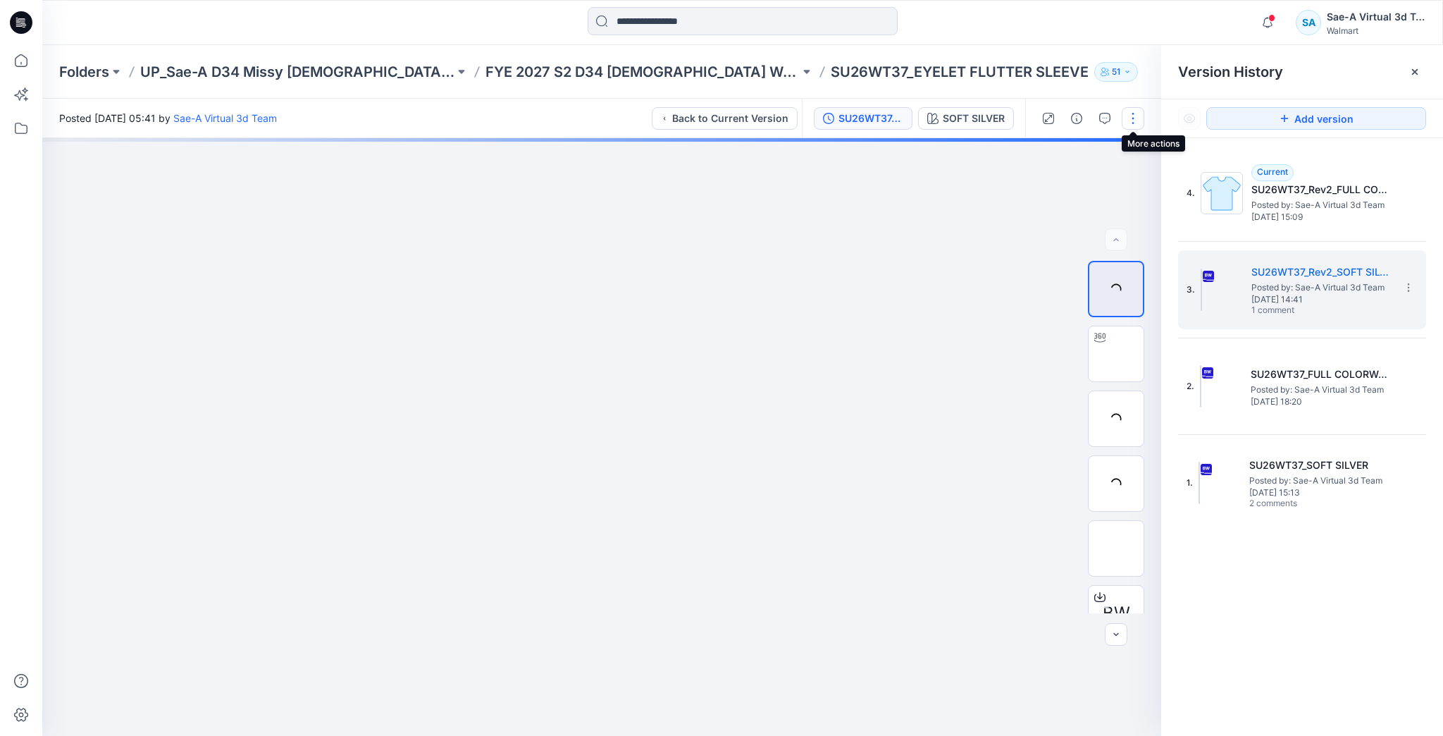
click at [1136, 114] on button "button" at bounding box center [1133, 118] width 23 height 23
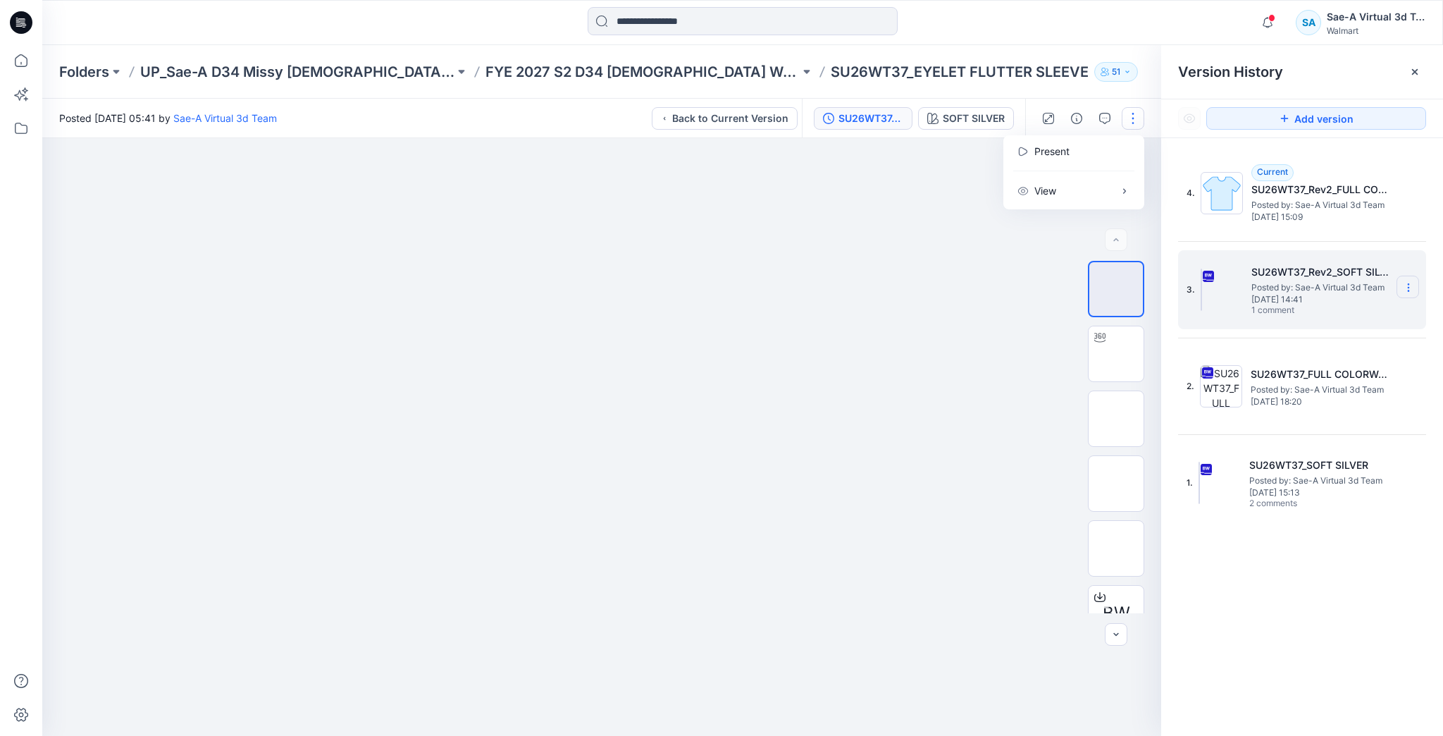
click at [1406, 288] on icon at bounding box center [1408, 287] width 11 height 11
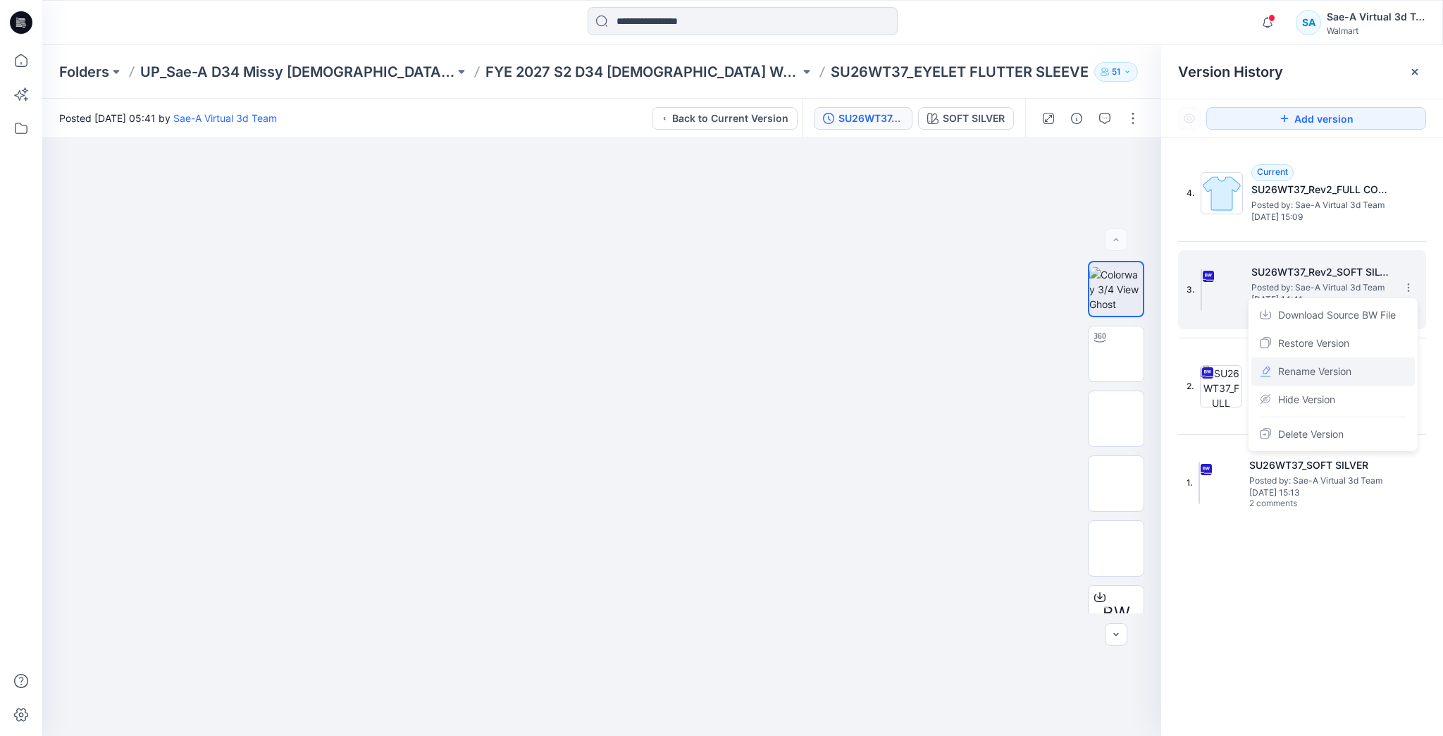
click at [1332, 373] on span "Rename Version" at bounding box center [1314, 371] width 73 height 17
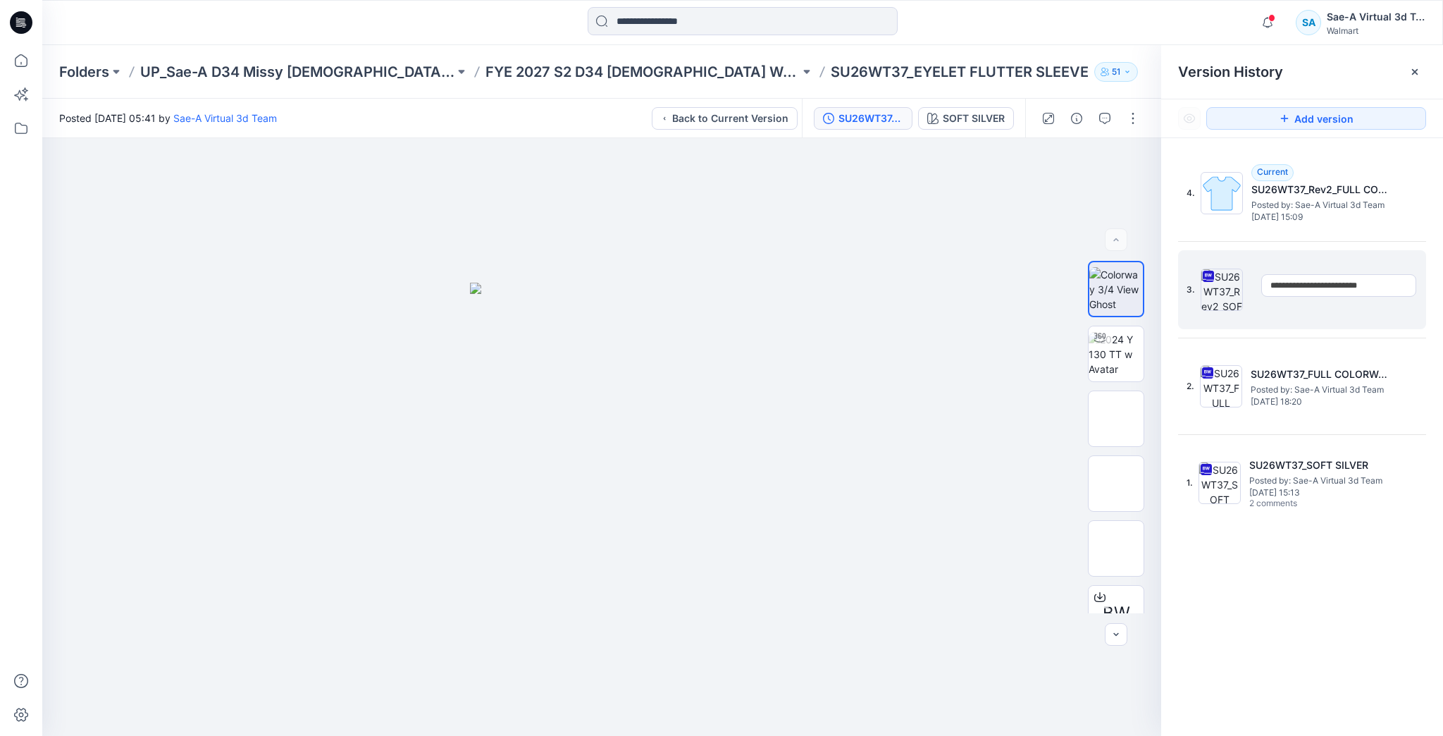
click at [1337, 287] on input "**********" at bounding box center [1338, 285] width 155 height 23
type input "**********"
click at [1360, 74] on div "Version History" at bounding box center [1302, 72] width 248 height 20
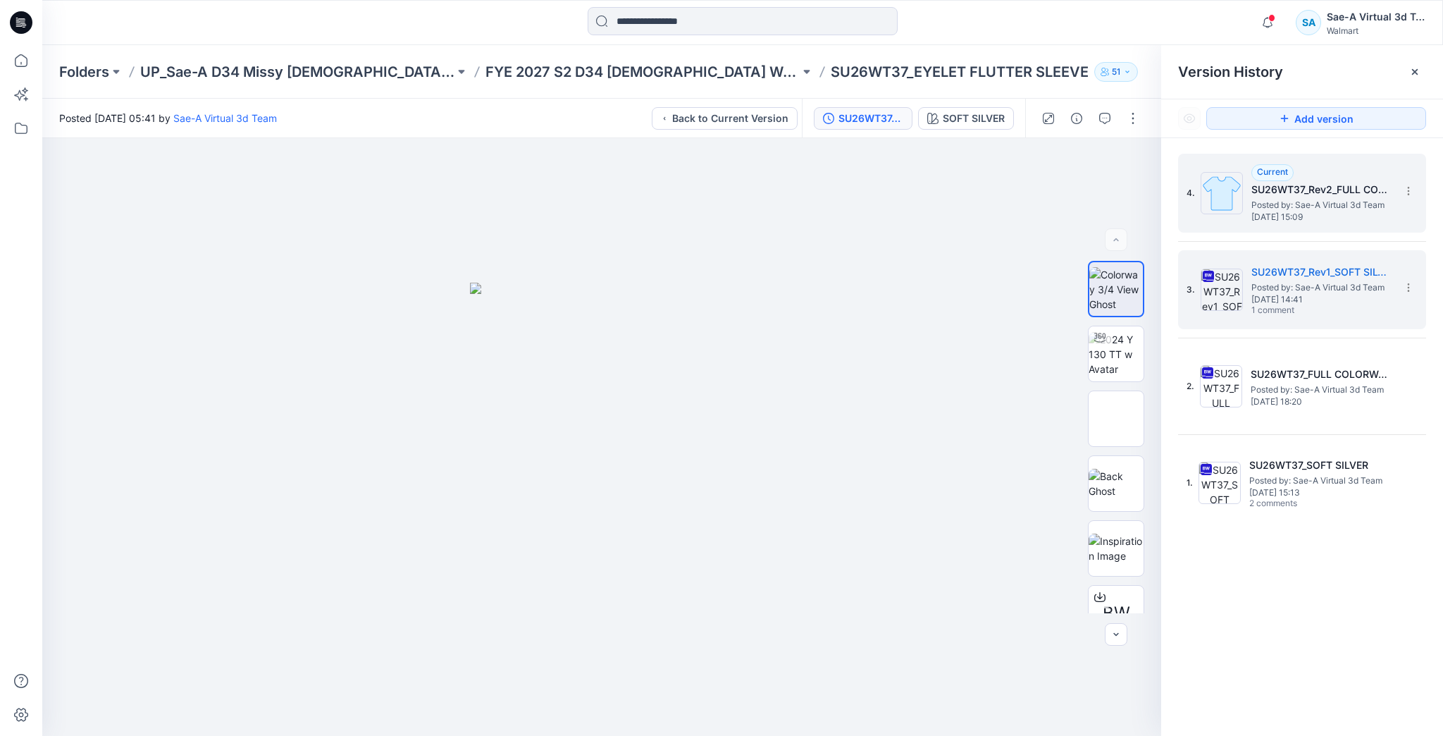
click at [1334, 198] on span "Posted by: Sae-A Virtual 3d Team" at bounding box center [1321, 205] width 141 height 14
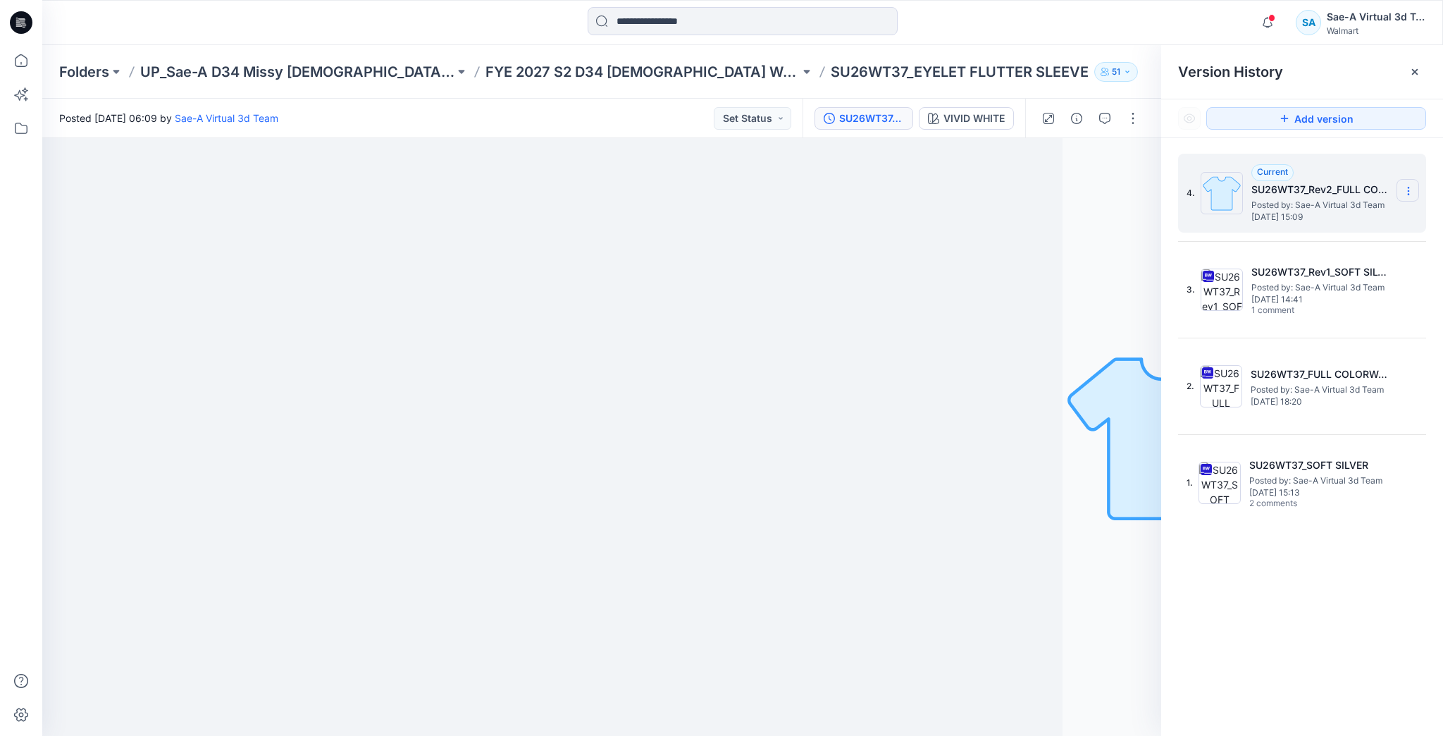
click at [1403, 185] on icon at bounding box center [1408, 190] width 11 height 11
click at [1349, 251] on span "Rename Version" at bounding box center [1314, 246] width 73 height 17
click at [1327, 187] on input "**********" at bounding box center [1338, 189] width 155 height 23
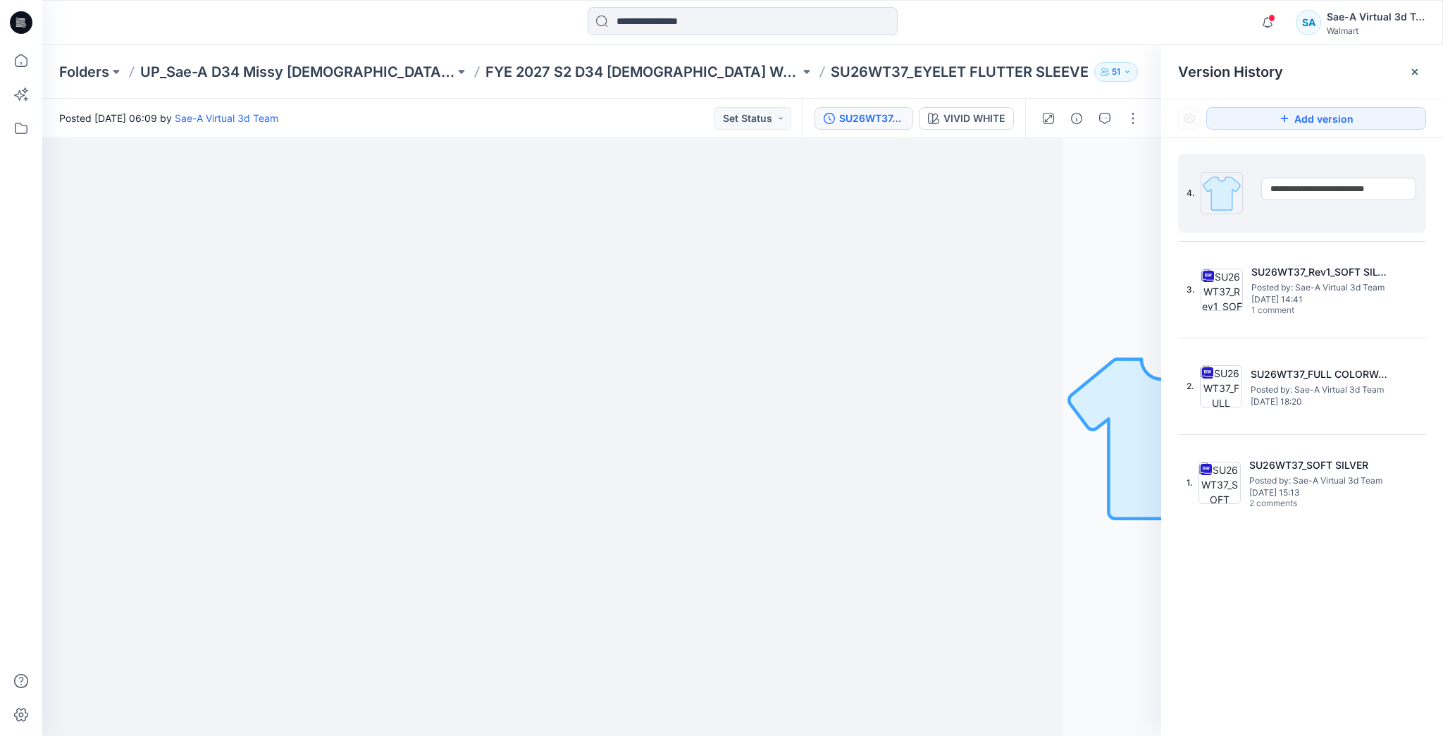
type input "**********"
click at [1370, 147] on div "4. Current SU26WT37_Rev2_FULL COLORWAYS Posted by: Sae-A Virtual 3d Team August…" at bounding box center [1302, 447] width 282 height 618
click at [25, 60] on icon at bounding box center [21, 60] width 31 height 31
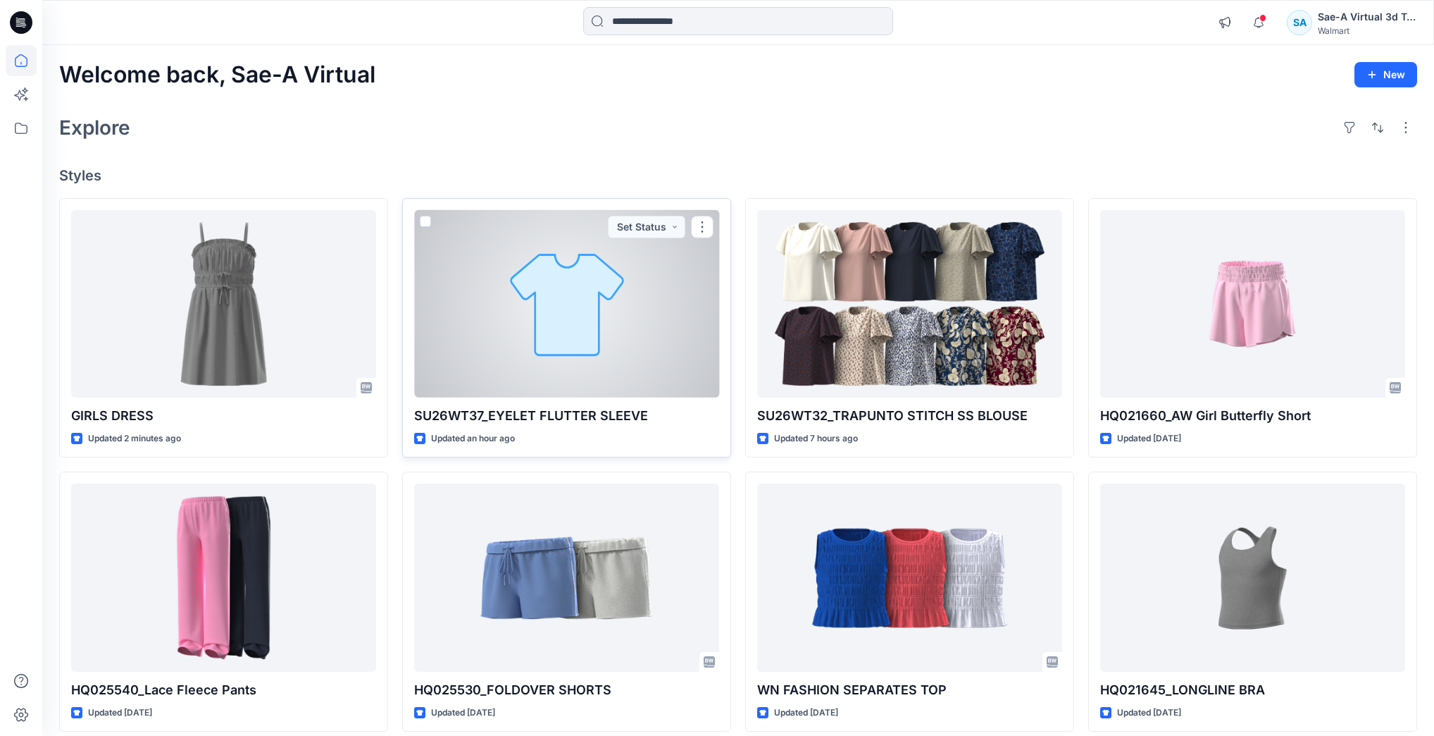
click at [568, 327] on div at bounding box center [566, 303] width 305 height 187
